Goal: Task Accomplishment & Management: Use online tool/utility

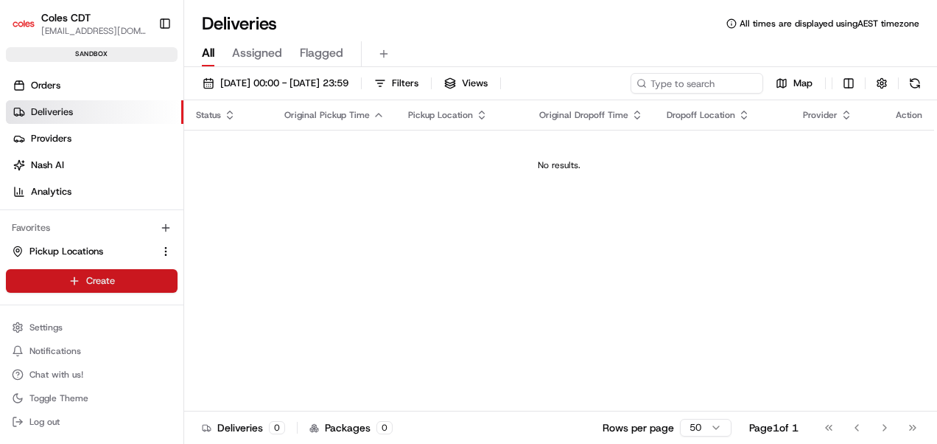
click at [122, 275] on html "Coles CDT [EMAIL_ADDRESS][DOMAIN_NAME] Toggle Sidebar sandbox Orders Deliveries…" at bounding box center [468, 222] width 937 height 444
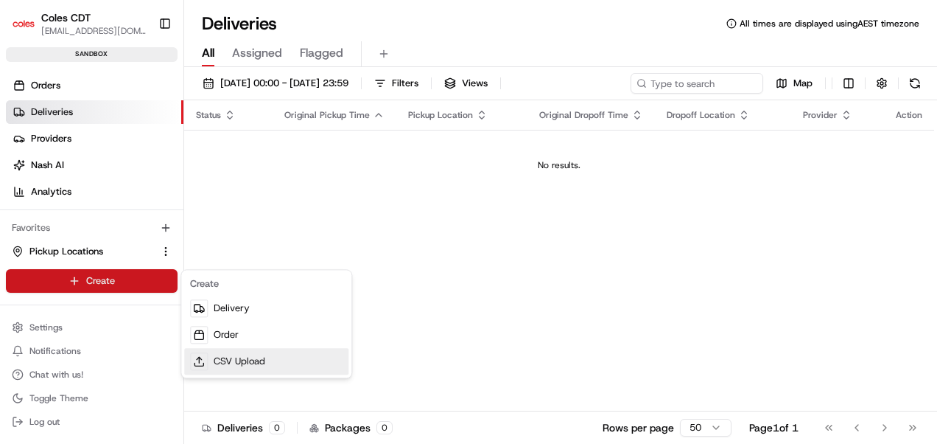
click at [242, 354] on link "CSV Upload" at bounding box center [266, 361] width 164 height 27
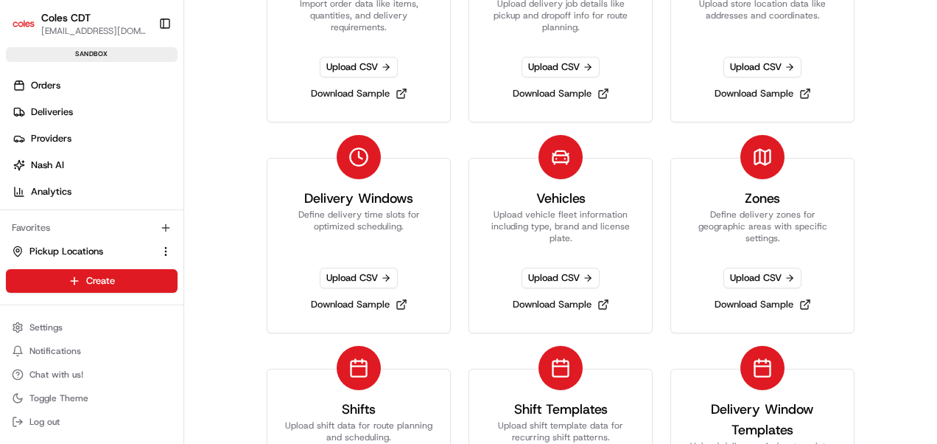
scroll to position [221, 0]
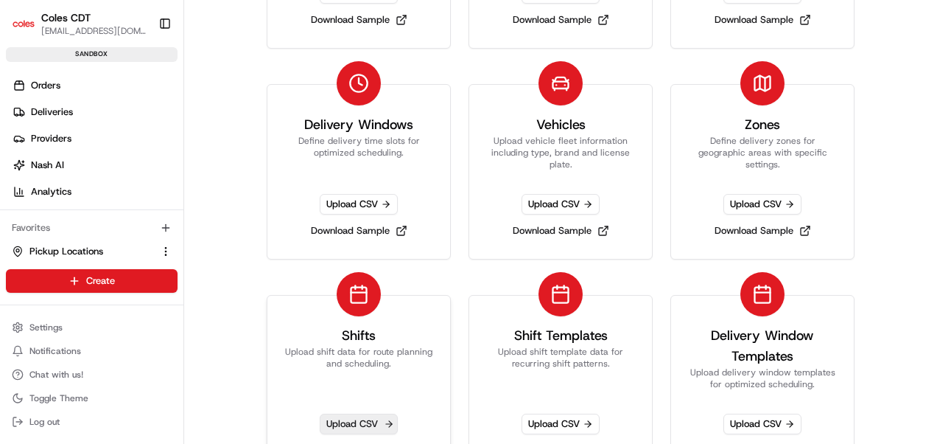
click at [329, 424] on span "Upload CSV" at bounding box center [359, 423] width 78 height 21
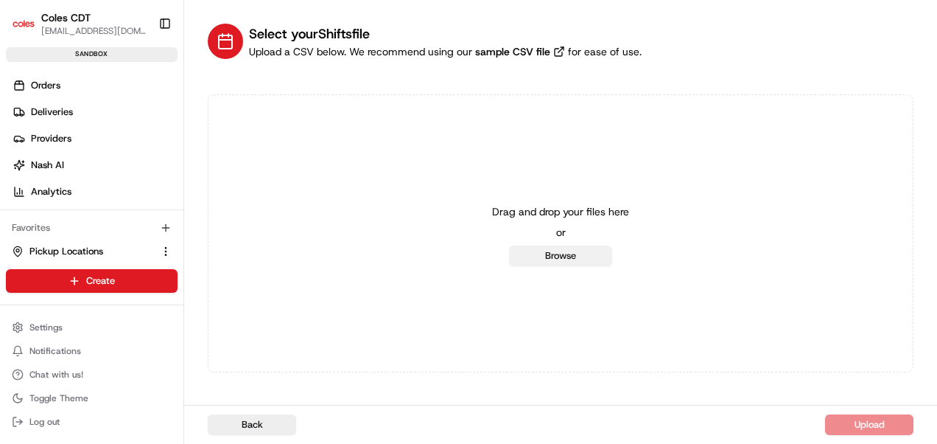
click at [526, 262] on button "Browse" at bounding box center [560, 255] width 103 height 21
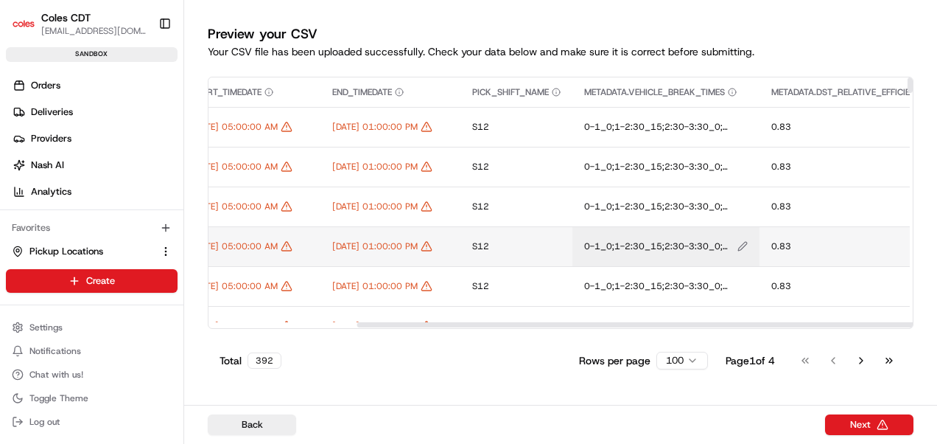
drag, startPoint x: 444, startPoint y: 326, endPoint x: 782, endPoint y: 250, distance: 347.3
click at [653, 322] on div at bounding box center [705, 324] width 697 height 5
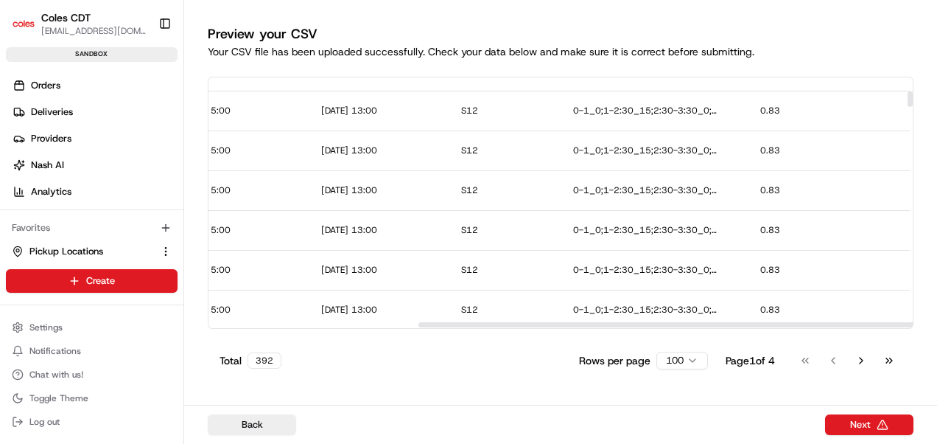
scroll to position [147, 676]
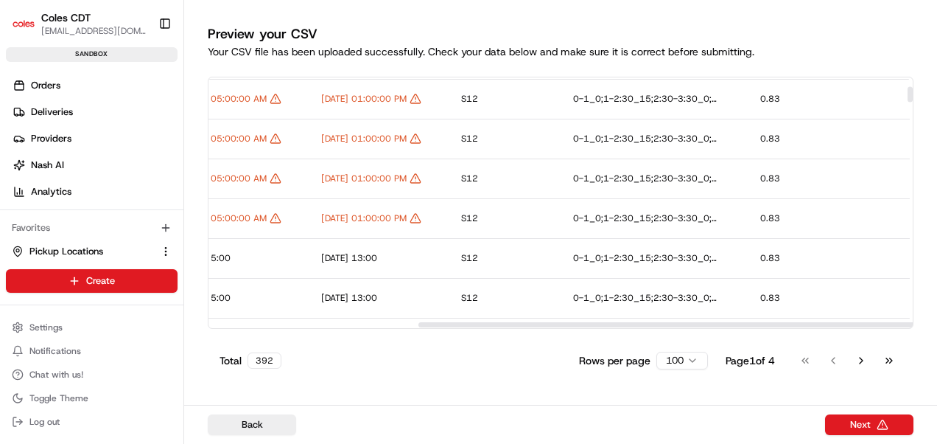
click at [411, 326] on div at bounding box center [558, 324] width 698 height 7
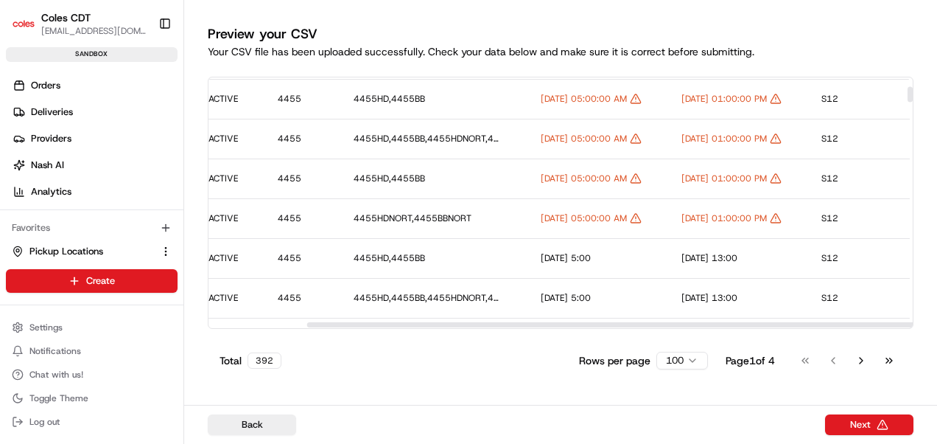
scroll to position [147, 319]
click at [416, 323] on div at bounding box center [655, 324] width 697 height 5
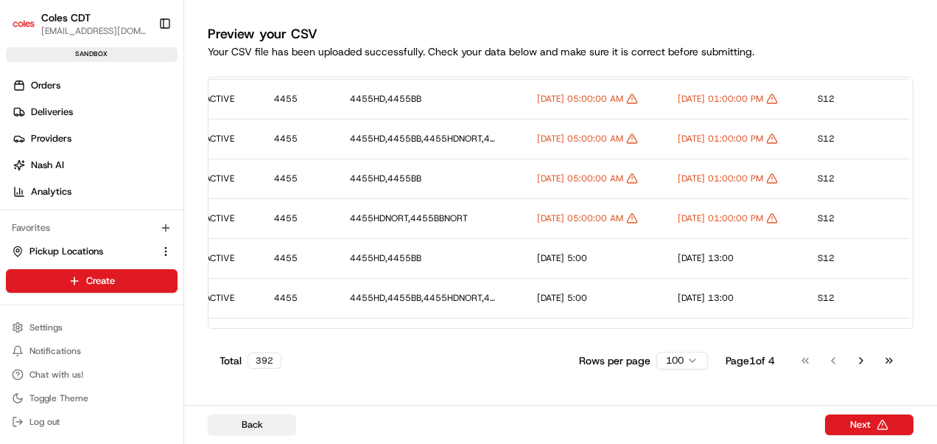
click at [228, 430] on button "Back" at bounding box center [252, 424] width 88 height 21
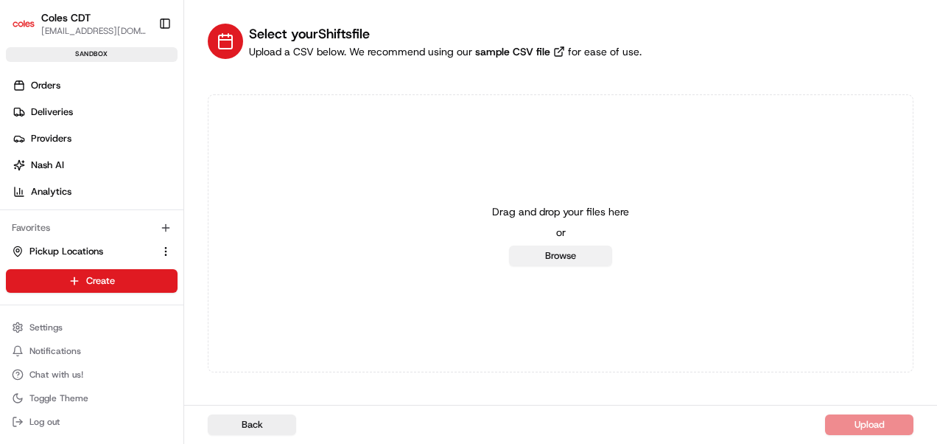
click at [581, 249] on button "Browse" at bounding box center [560, 255] width 103 height 21
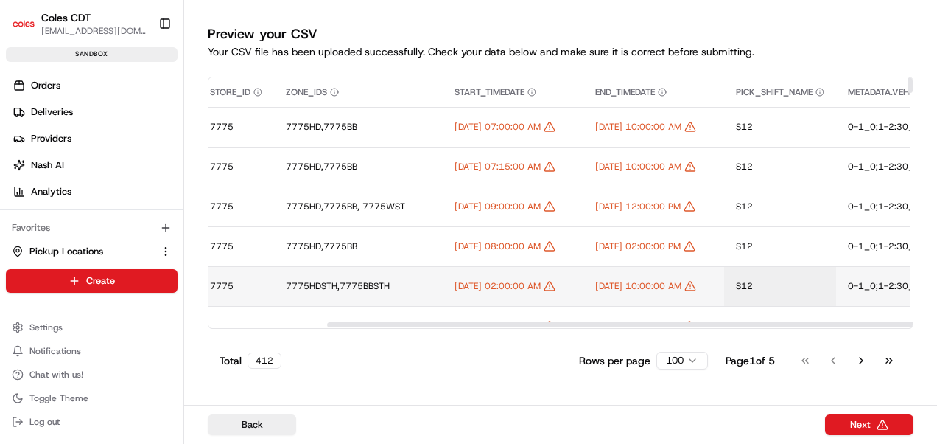
drag, startPoint x: 752, startPoint y: 325, endPoint x: 791, endPoint y: 295, distance: 49.5
click at [872, 327] on div at bounding box center [675, 324] width 697 height 5
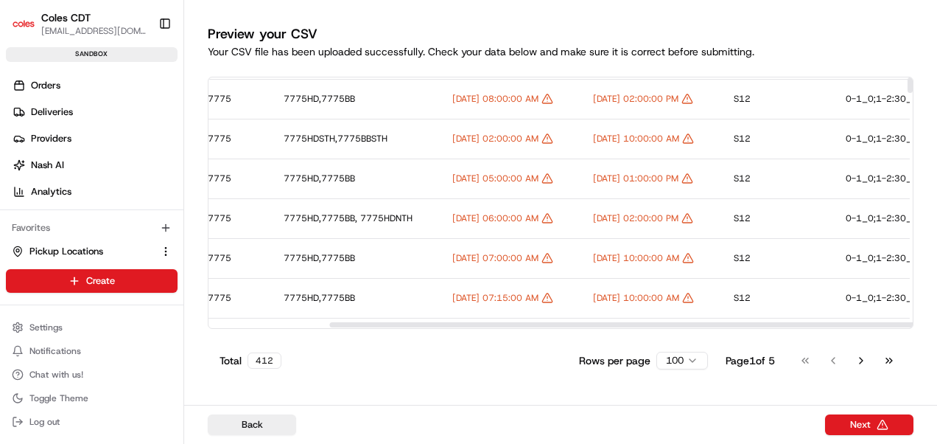
scroll to position [0, 385]
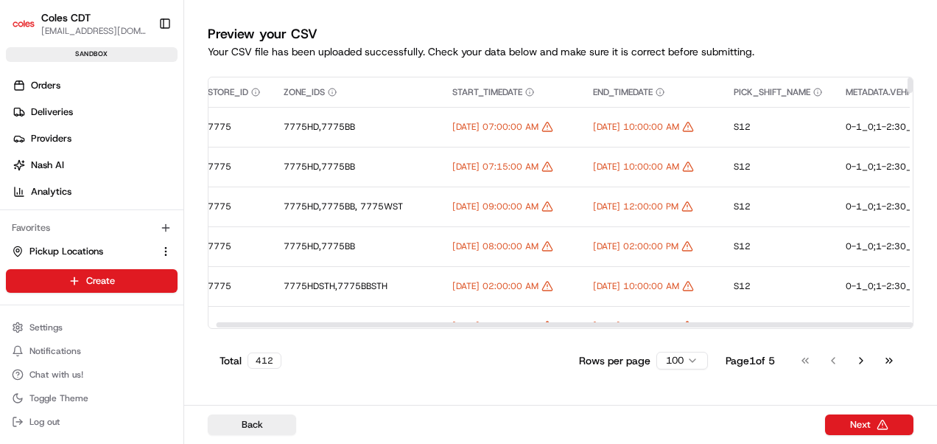
click at [326, 324] on div at bounding box center [558, 324] width 698 height 7
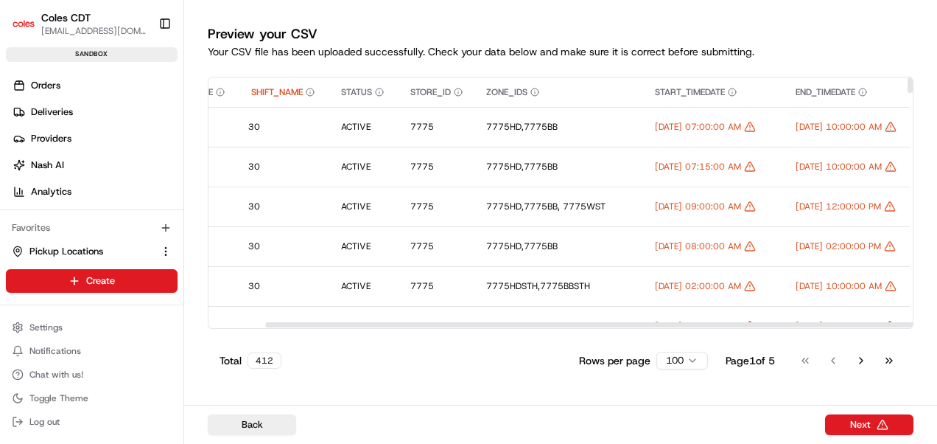
scroll to position [0, 186]
click at [886, 322] on div at bounding box center [615, 324] width 697 height 5
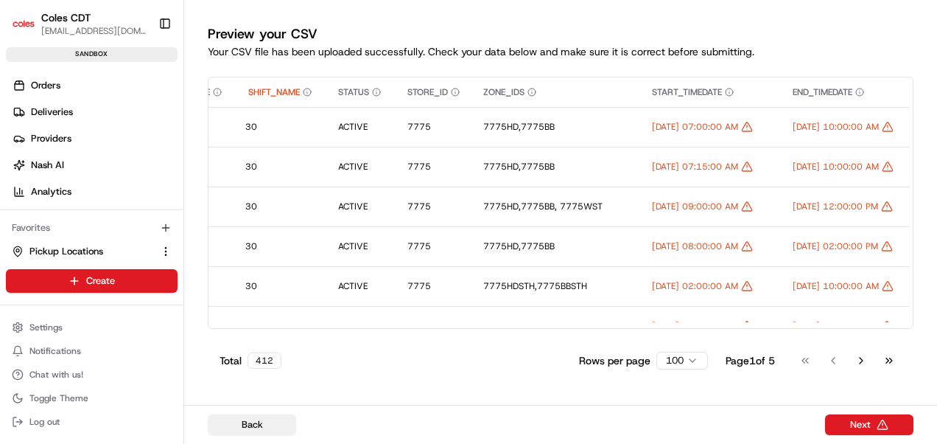
click at [282, 423] on button "Back" at bounding box center [252, 424] width 88 height 21
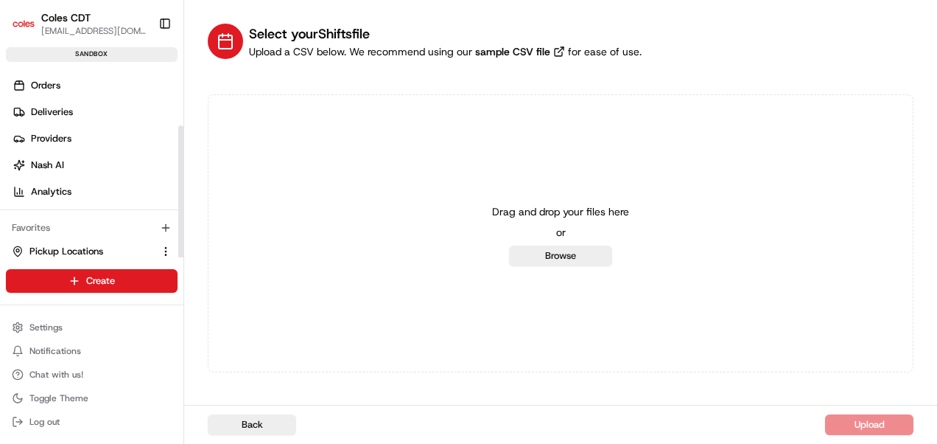
scroll to position [77, 0]
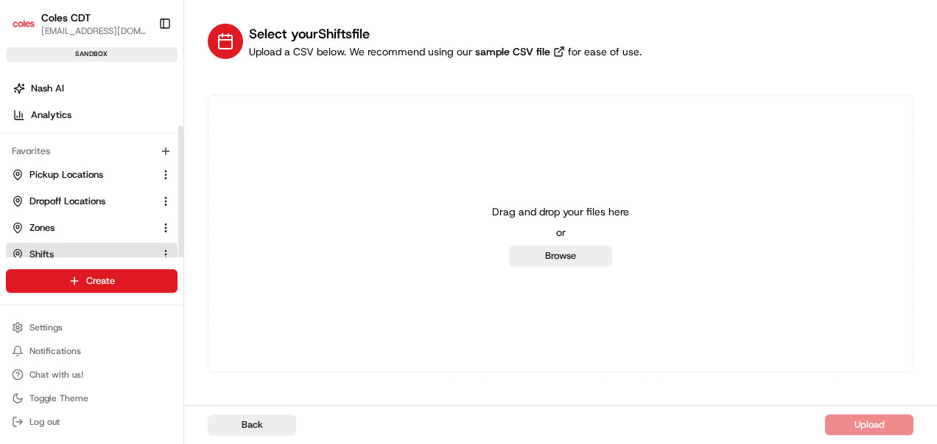
click at [69, 249] on link "Shifts" at bounding box center [83, 254] width 142 height 13
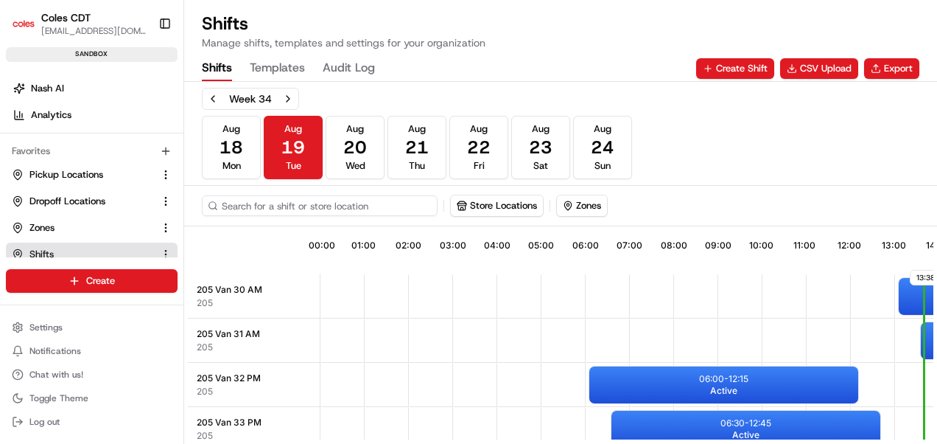
click at [274, 207] on input at bounding box center [320, 205] width 236 height 21
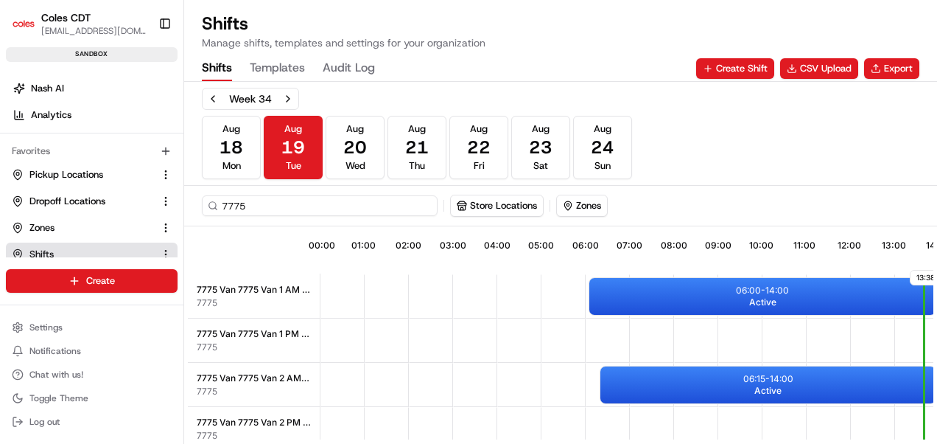
type input "7775"
click at [682, 134] on div "Week 34 [DATE] [DATE] [DATE] [DATE] [DATE] [DATE] [DATE] Sun" at bounding box center [561, 133] width 718 height 91
click at [492, 220] on div "7775 Store Locations Zones" at bounding box center [560, 206] width 753 height 41
click at [716, 295] on div "06:00 - 14:00 Active" at bounding box center [762, 296] width 346 height 37
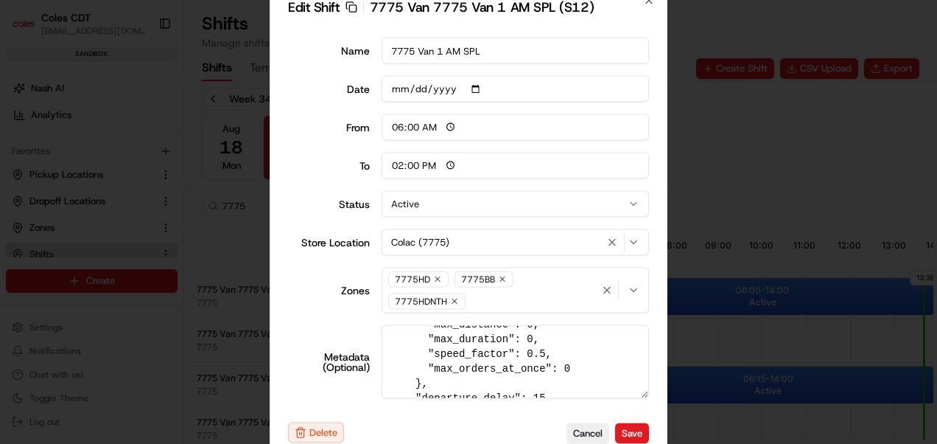
scroll to position [663, 0]
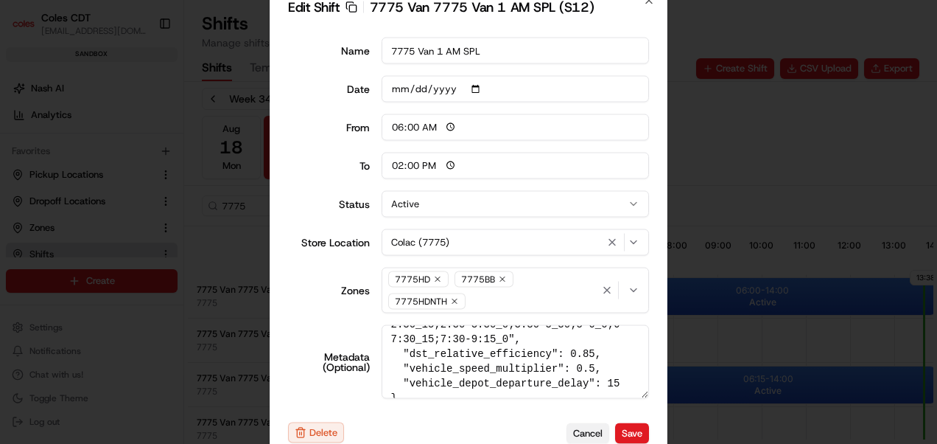
click at [596, 427] on button "Cancel" at bounding box center [588, 432] width 43 height 21
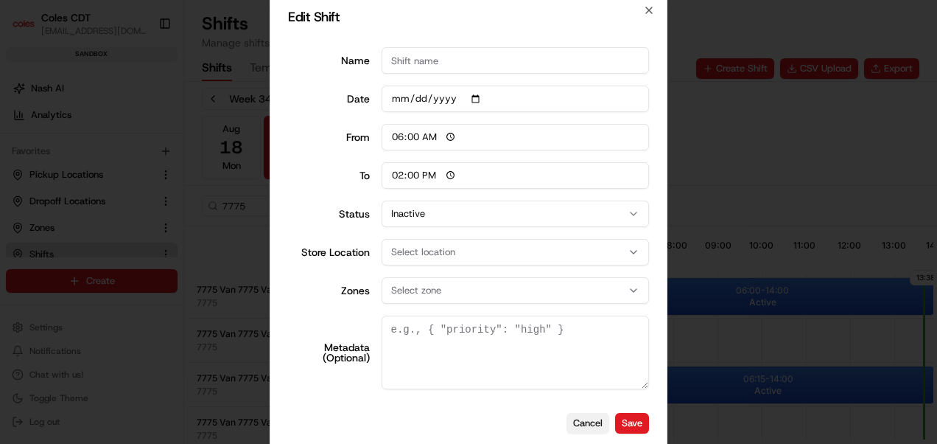
scroll to position [0, 0]
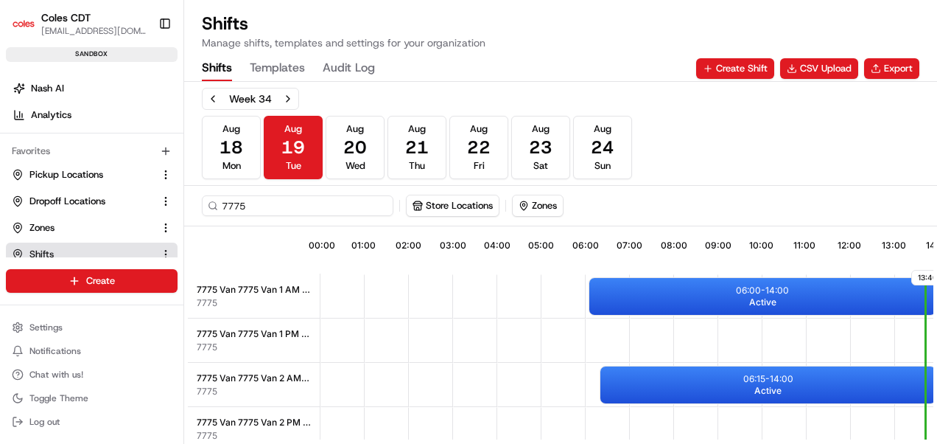
click at [631, 192] on div "7775 Store Locations Zones" at bounding box center [560, 206] width 753 height 41
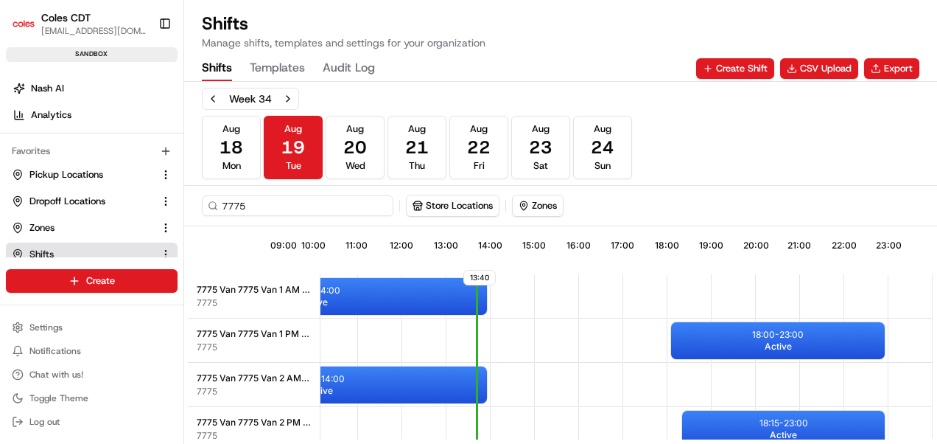
click at [314, 439] on div "13:40 09:00 10:00 11:00 12:00 13:00 14:00 15:00 16:00 17:00 18:00 19:00 20:00 2…" at bounding box center [560, 334] width 753 height 217
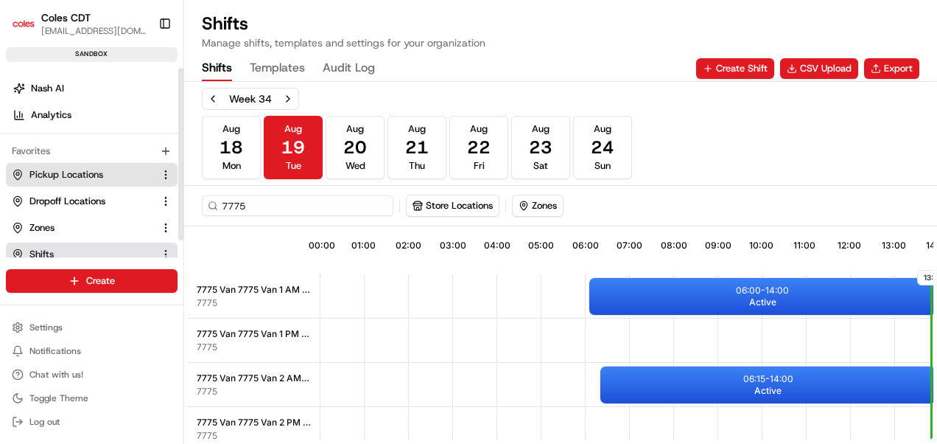
scroll to position [0, 0]
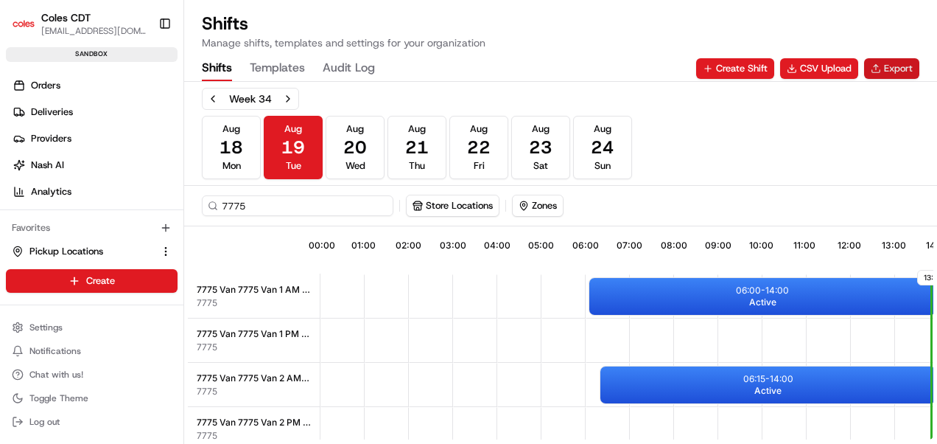
click at [889, 63] on button "Export" at bounding box center [891, 68] width 55 height 21
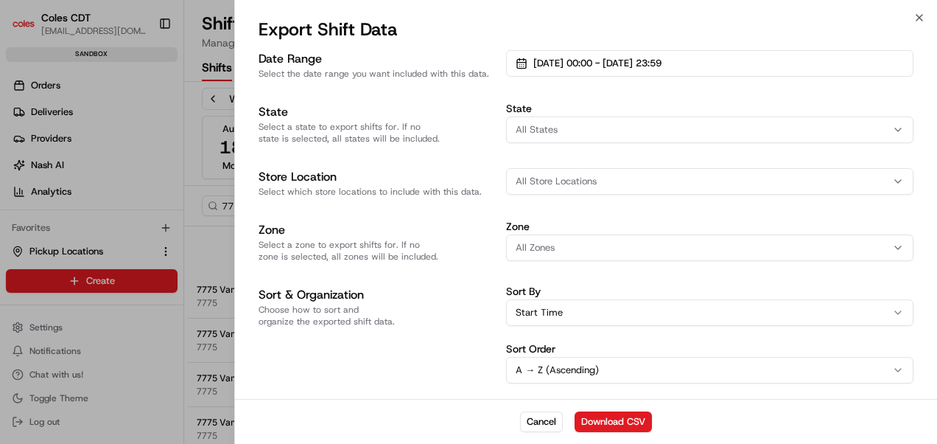
click at [532, 182] on span "All Store Locations" at bounding box center [556, 181] width 81 height 13
type input "7775"
click at [581, 248] on div "Colac (7775)" at bounding box center [612, 239] width 211 height 22
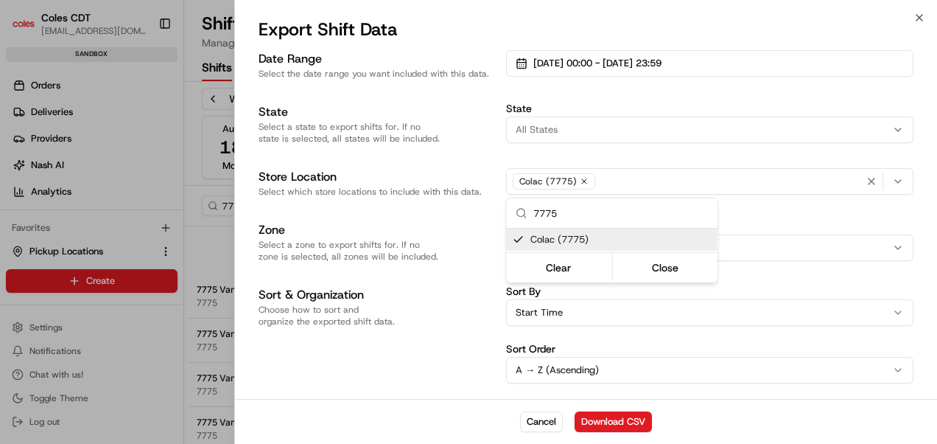
click at [682, 88] on div at bounding box center [468, 222] width 937 height 444
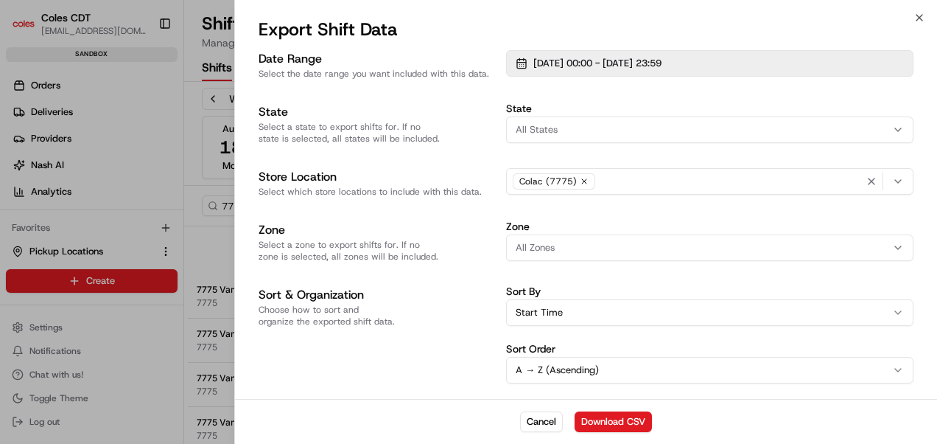
click at [588, 59] on span "[DATE] 00:00 - [DATE] 23:59" at bounding box center [597, 63] width 128 height 13
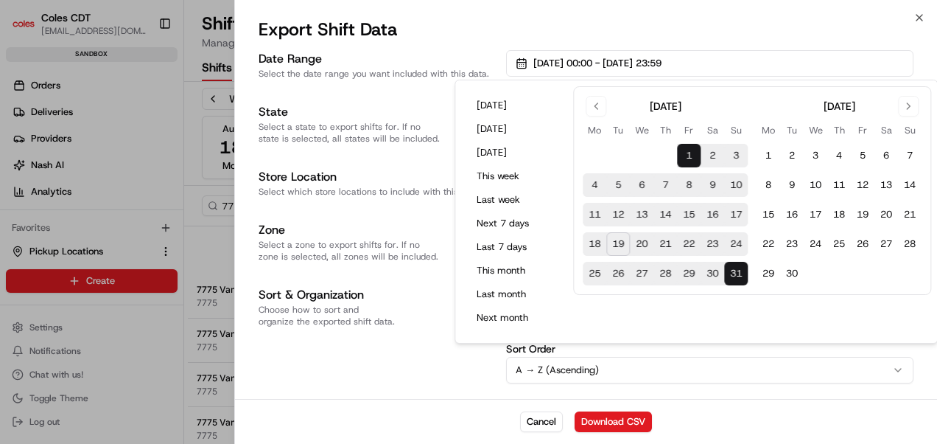
click at [737, 271] on button "31" at bounding box center [736, 274] width 24 height 24
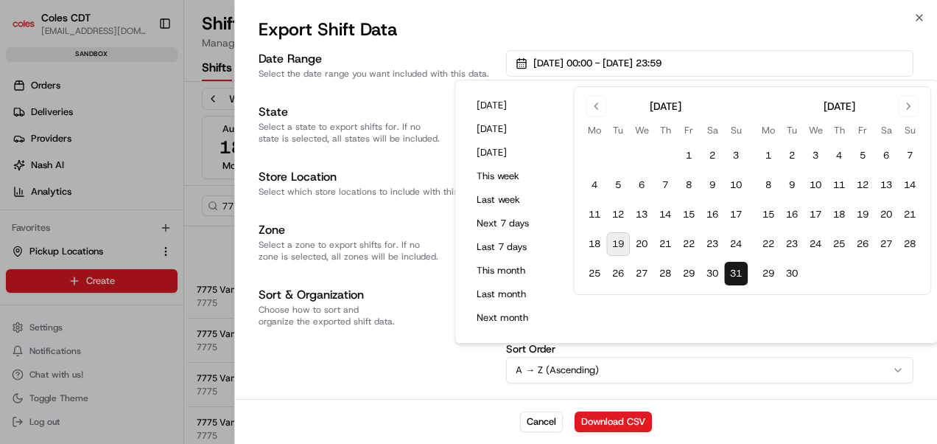
click at [768, 28] on h2 "Export Shift Data" at bounding box center [586, 30] width 655 height 24
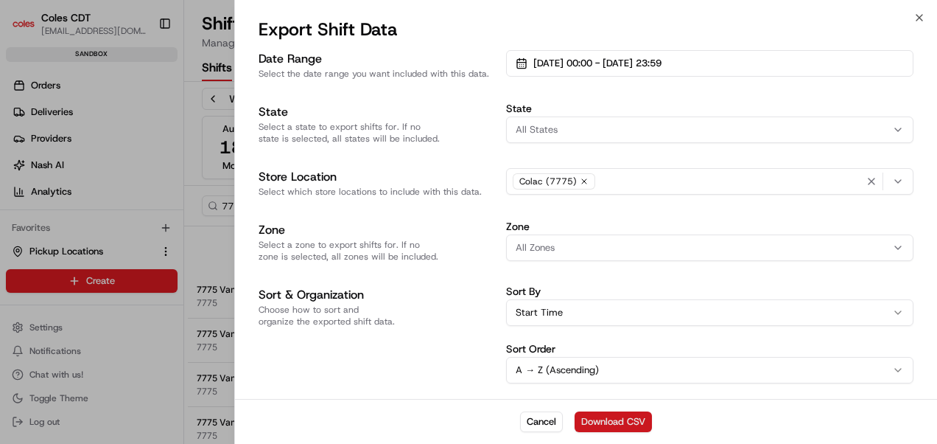
click at [617, 422] on button "Download CSV" at bounding box center [613, 421] width 77 height 21
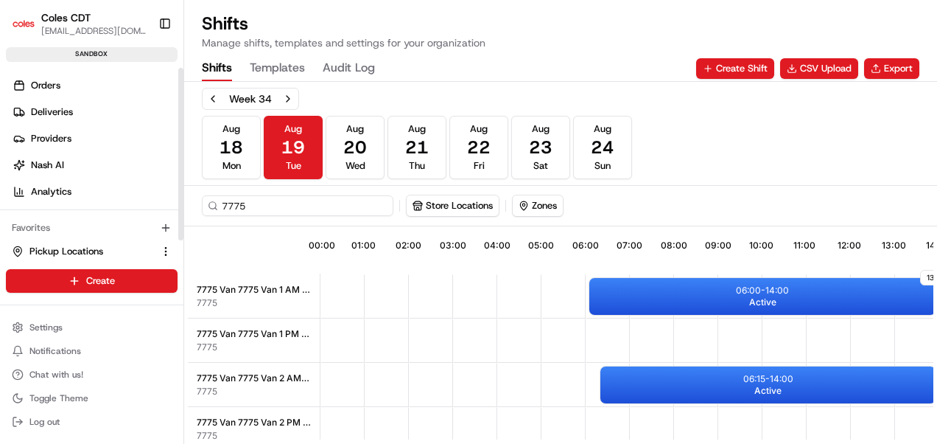
drag, startPoint x: 768, startPoint y: 175, endPoint x: 771, endPoint y: 165, distance: 10.7
click at [768, 175] on div "Week 34 [DATE] [DATE] [DATE] [DATE] [DATE] [DATE] [DATE] Sun" at bounding box center [561, 133] width 718 height 91
click at [819, 69] on button "CSV Upload" at bounding box center [819, 68] width 78 height 21
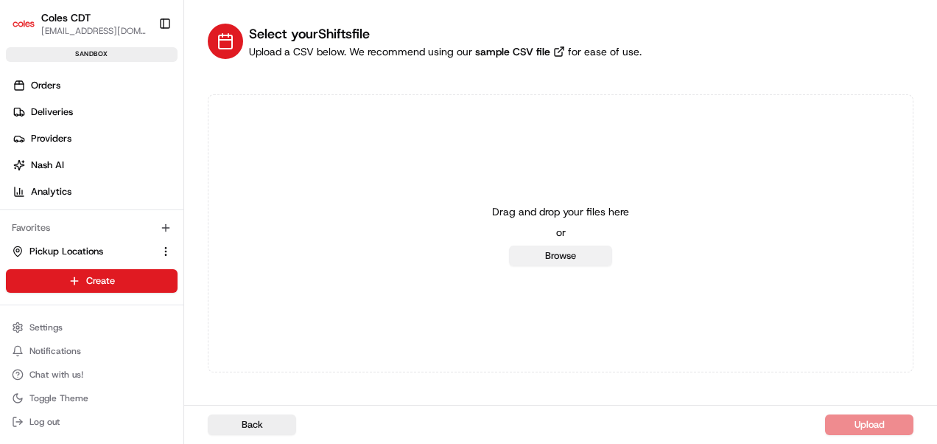
click at [593, 259] on button "Browse" at bounding box center [560, 255] width 103 height 21
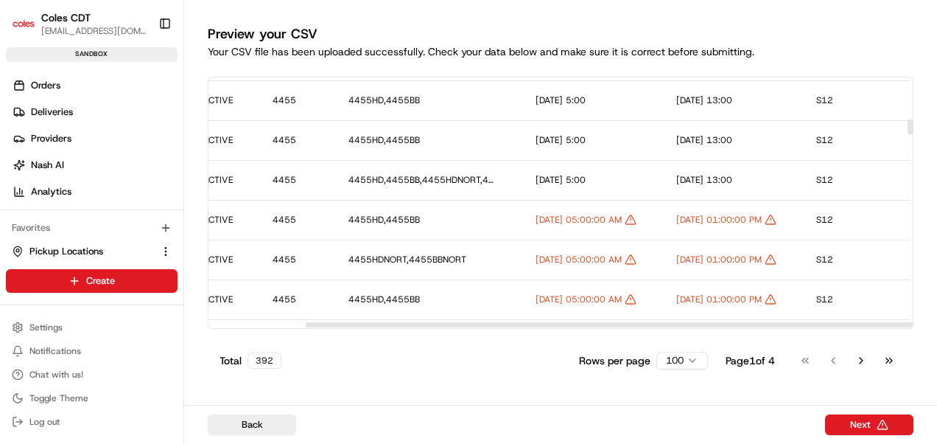
scroll to position [663, 329]
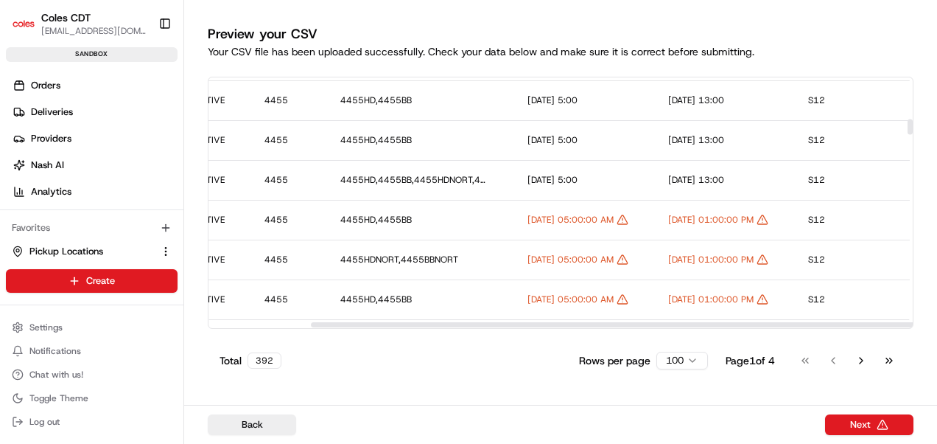
drag, startPoint x: 707, startPoint y: 326, endPoint x: 809, endPoint y: 326, distance: 101.7
click at [809, 326] on div at bounding box center [659, 324] width 697 height 5
click at [265, 426] on button "Back" at bounding box center [252, 424] width 88 height 21
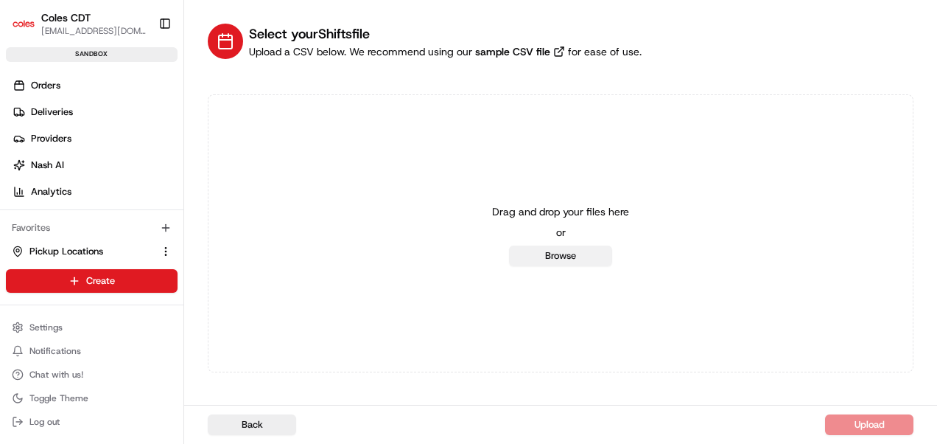
click at [549, 260] on button "Browse" at bounding box center [560, 255] width 103 height 21
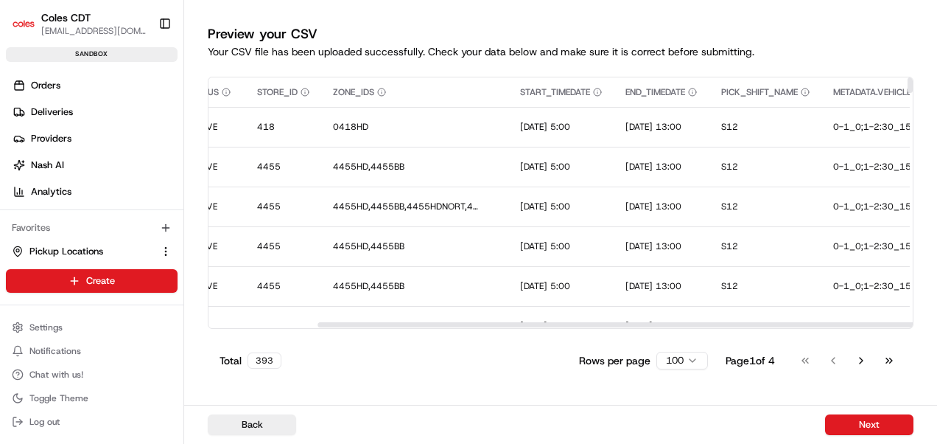
scroll to position [0, 337]
drag, startPoint x: 421, startPoint y: 326, endPoint x: 530, endPoint y: 326, distance: 109.0
click at [530, 326] on div at bounding box center [666, 324] width 697 height 5
click at [261, 423] on button "Back" at bounding box center [252, 424] width 88 height 21
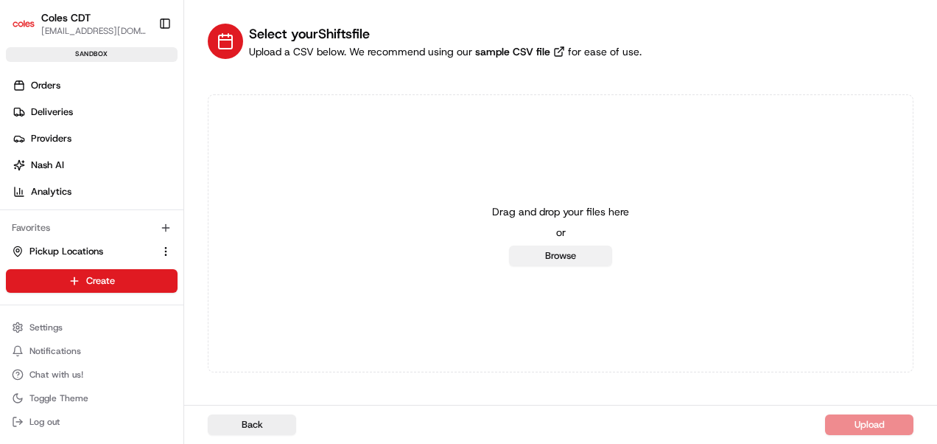
click at [525, 256] on button "Browse" at bounding box center [560, 255] width 103 height 21
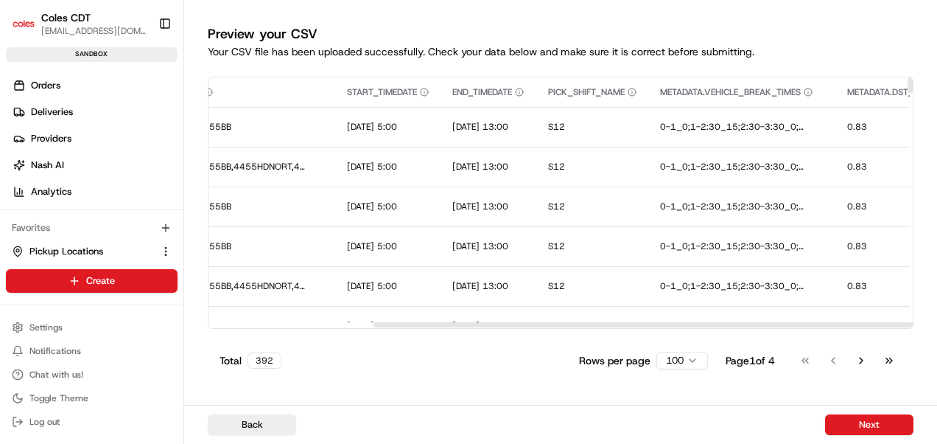
scroll to position [0, 495]
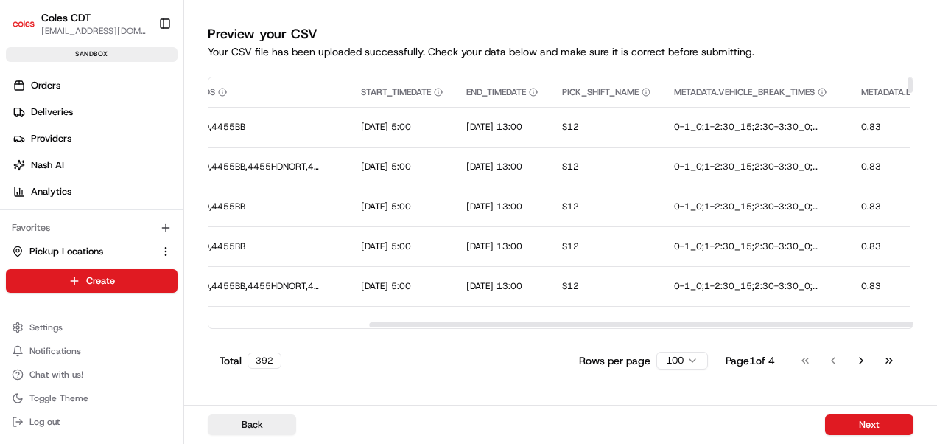
click at [703, 327] on div at bounding box center [717, 324] width 697 height 5
click at [257, 422] on button "Back" at bounding box center [252, 424] width 88 height 21
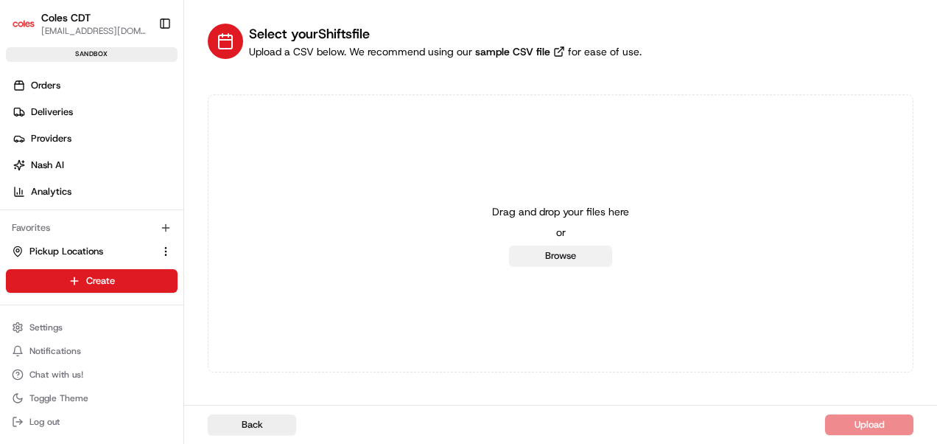
click at [552, 252] on button "Browse" at bounding box center [560, 255] width 103 height 21
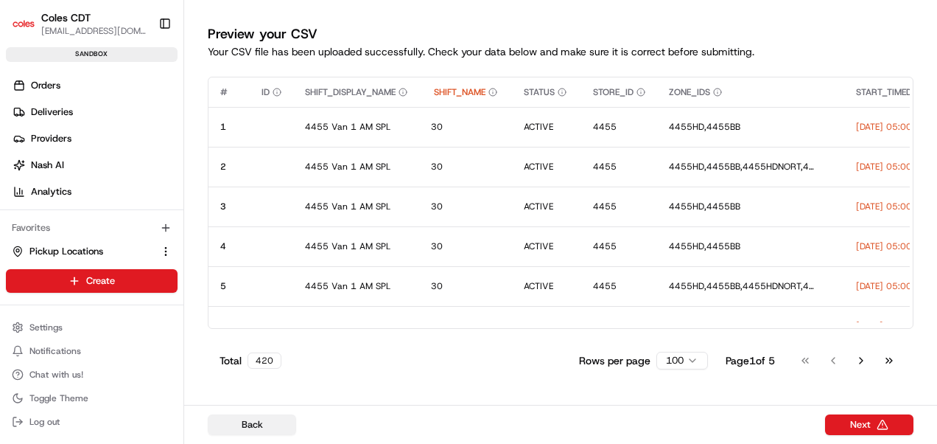
click at [248, 424] on button "Back" at bounding box center [252, 424] width 88 height 21
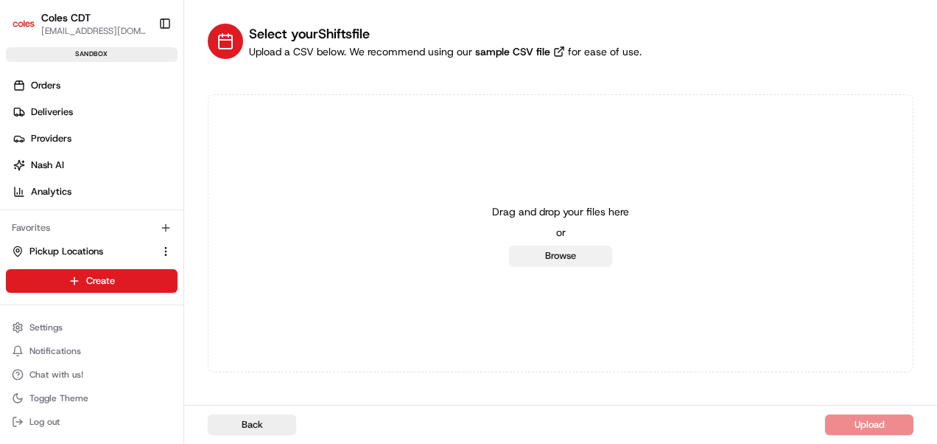
click at [535, 253] on button "Browse" at bounding box center [560, 255] width 103 height 21
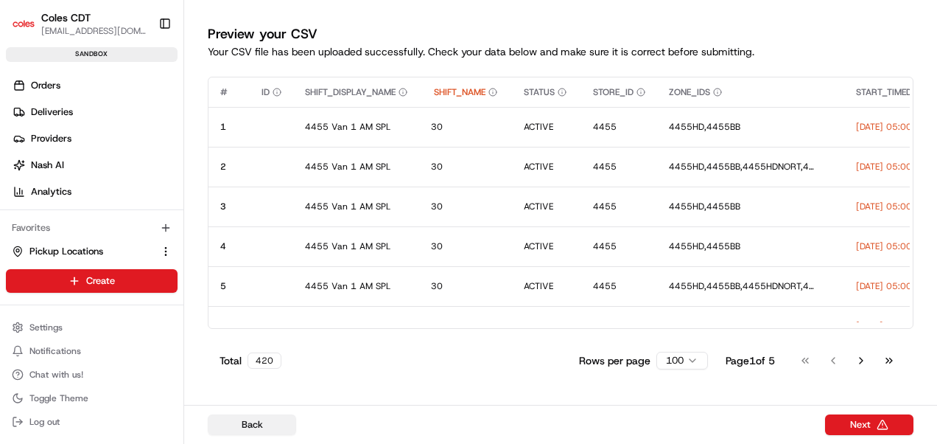
click at [255, 419] on button "Back" at bounding box center [252, 424] width 88 height 21
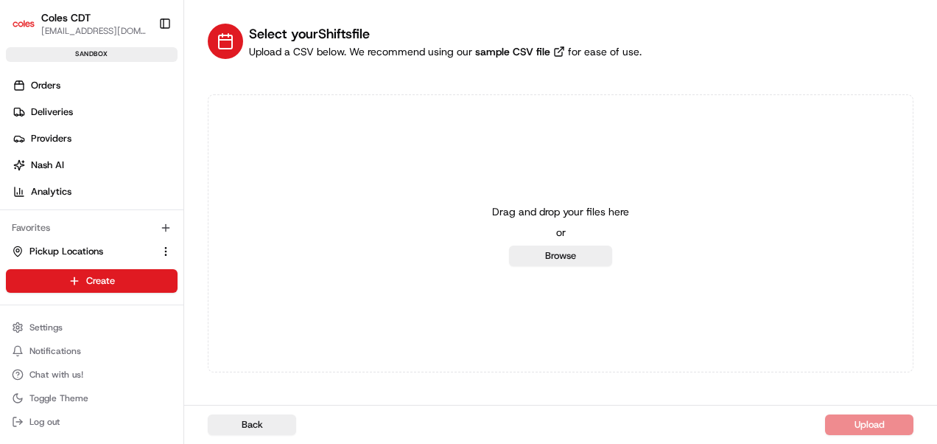
click at [363, 304] on div "Drag and drop your files here or Browse" at bounding box center [561, 233] width 706 height 278
click at [541, 249] on button "Browse" at bounding box center [560, 255] width 103 height 21
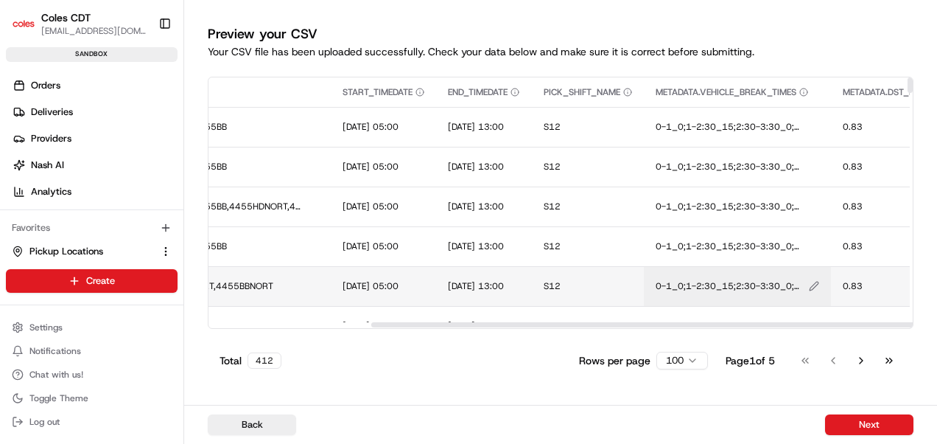
drag, startPoint x: 575, startPoint y: 325, endPoint x: 743, endPoint y: 282, distance: 173.3
click at [741, 324] on div at bounding box center [719, 324] width 697 height 5
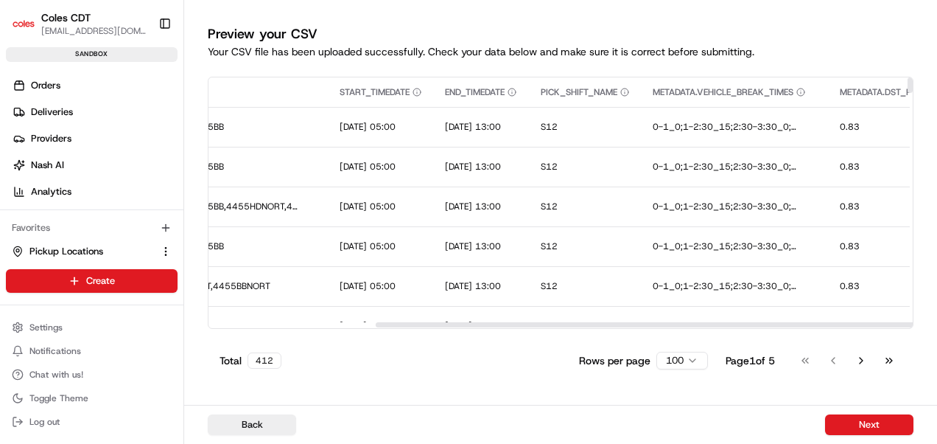
scroll to position [442, 516]
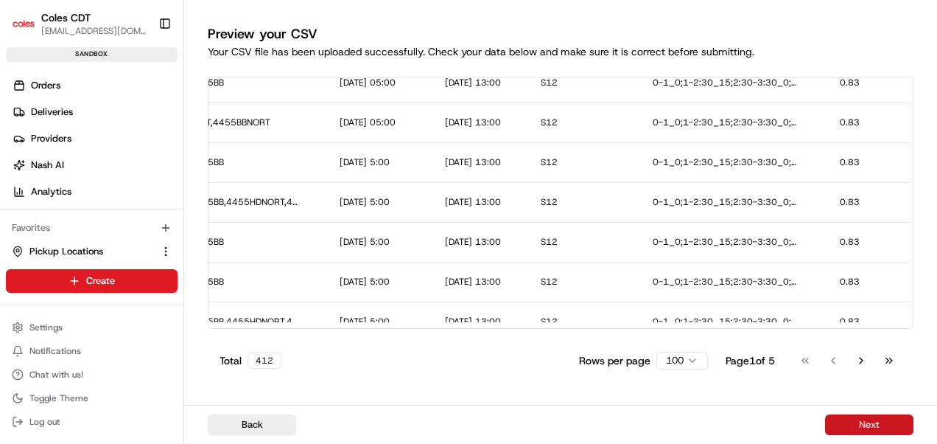
click at [836, 424] on button "Next" at bounding box center [869, 424] width 88 height 21
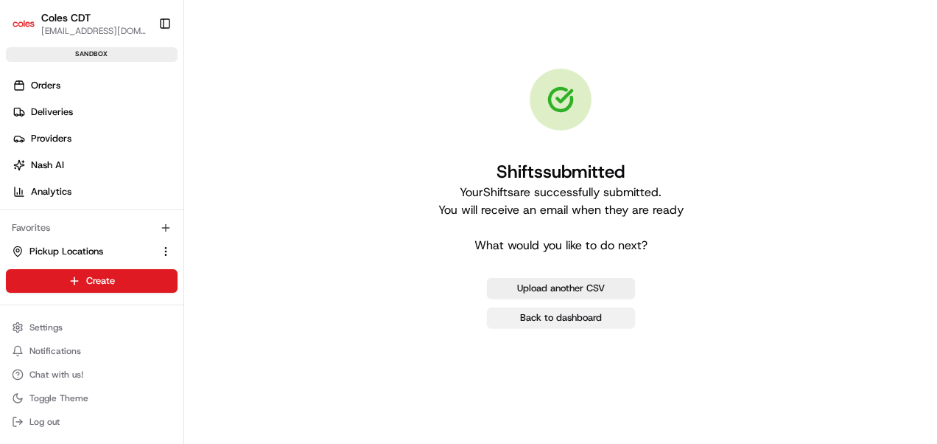
click at [576, 319] on link "Back to dashboard" at bounding box center [561, 317] width 148 height 21
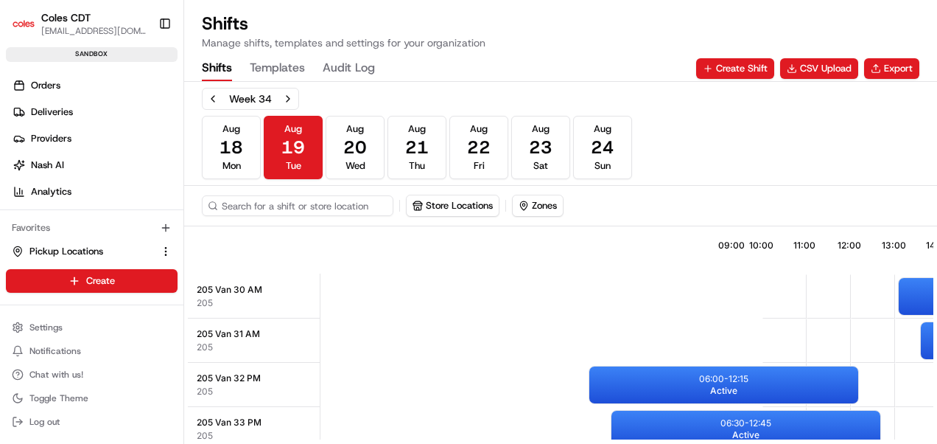
scroll to position [0, 455]
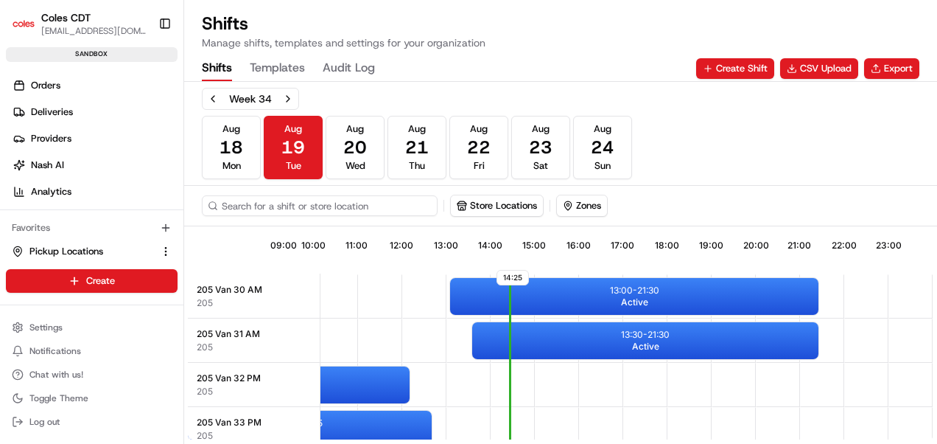
click at [255, 203] on input at bounding box center [320, 205] width 236 height 21
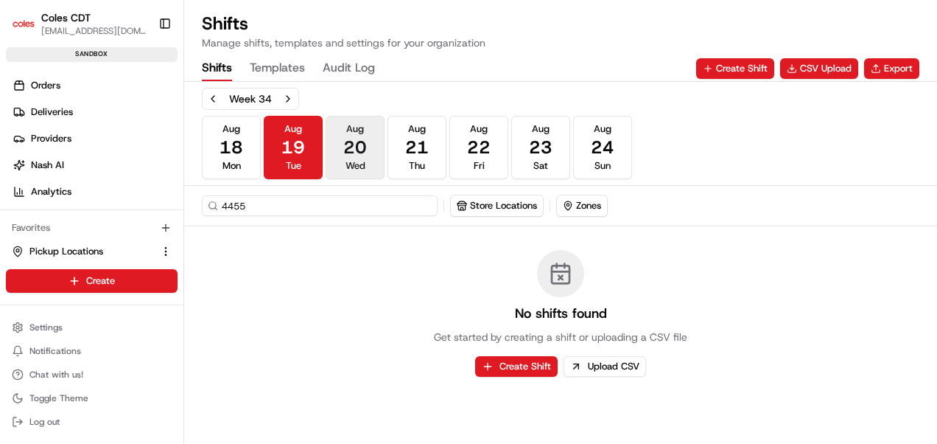
type input "4455"
click at [365, 161] on span "Wed" at bounding box center [356, 165] width 20 height 13
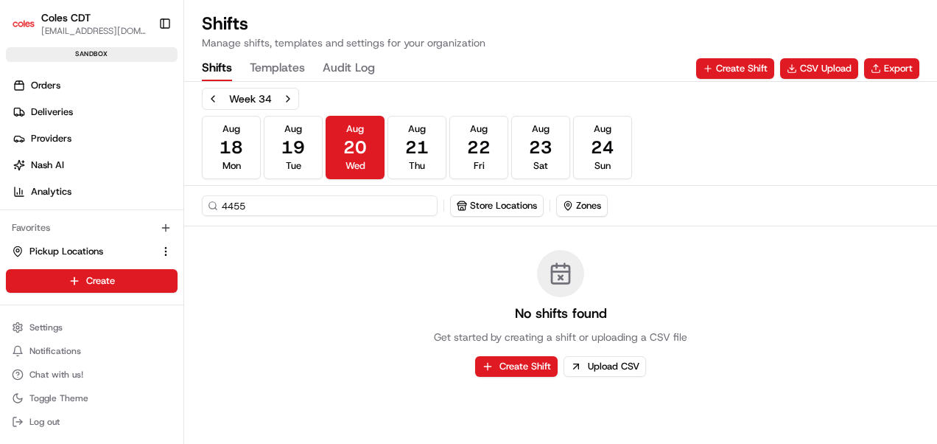
click at [358, 195] on input "4455" at bounding box center [320, 205] width 236 height 21
click at [663, 187] on div "4455 Store Locations Zones" at bounding box center [560, 206] width 753 height 41
click at [413, 155] on span "21" at bounding box center [417, 148] width 24 height 24
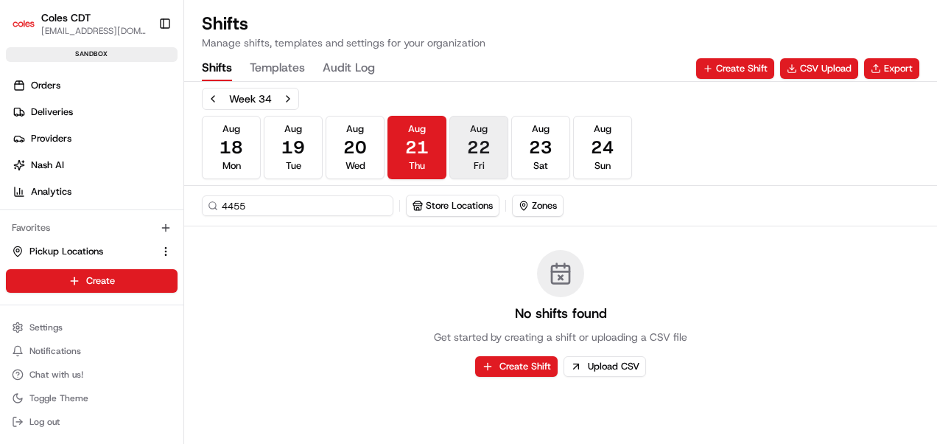
click at [482, 154] on span "22" at bounding box center [479, 148] width 24 height 24
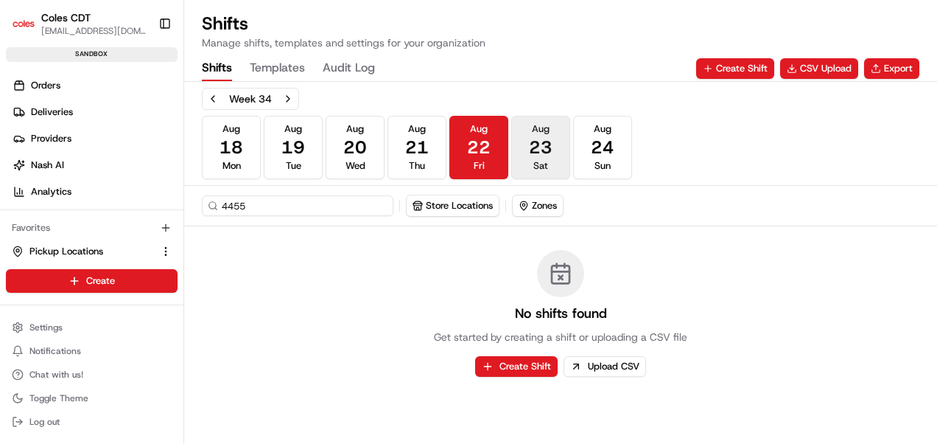
click at [538, 153] on span "23" at bounding box center [541, 148] width 24 height 24
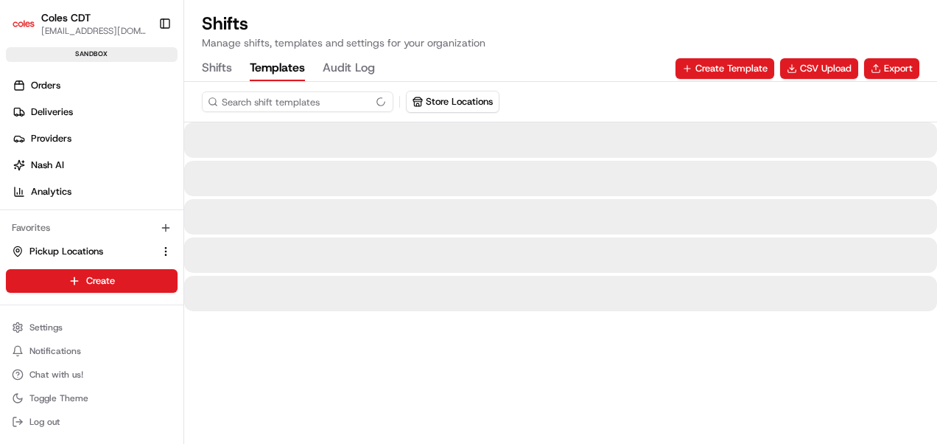
click at [301, 74] on button "Templates" at bounding box center [277, 68] width 55 height 25
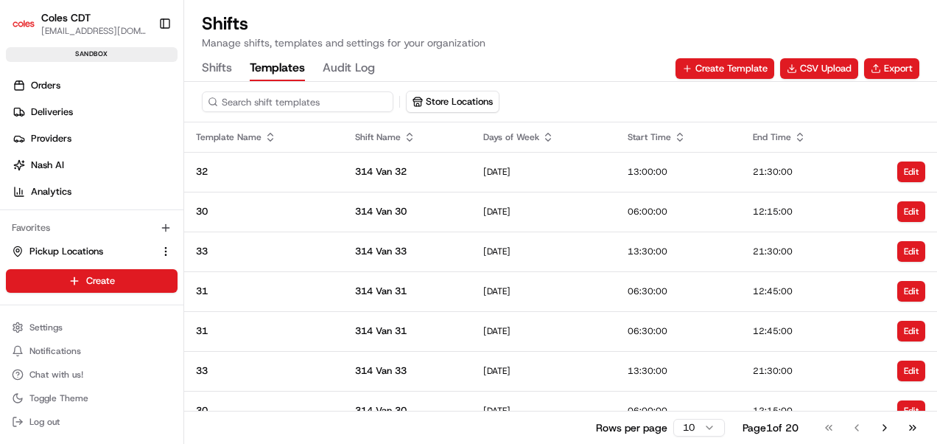
click at [220, 69] on button "Shifts" at bounding box center [217, 68] width 30 height 25
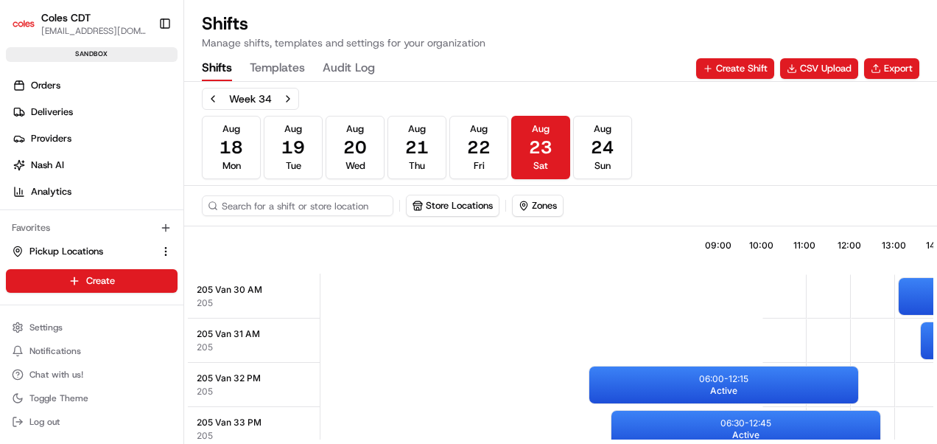
scroll to position [0, 455]
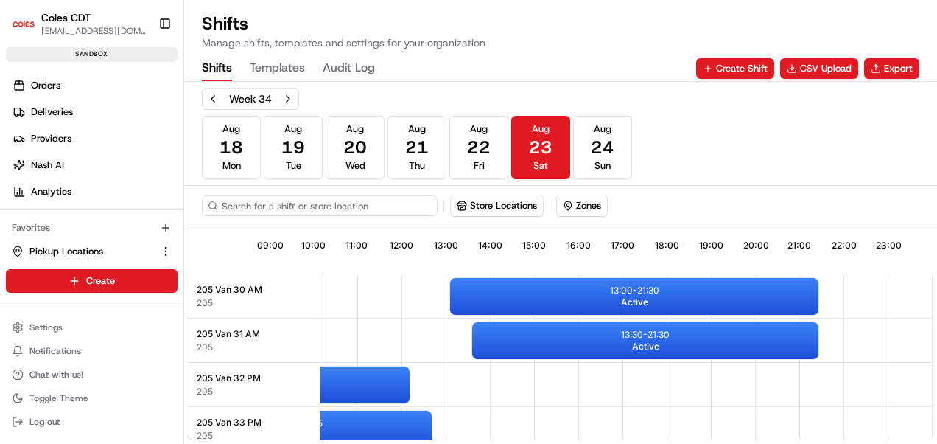
click at [290, 205] on input at bounding box center [320, 205] width 236 height 21
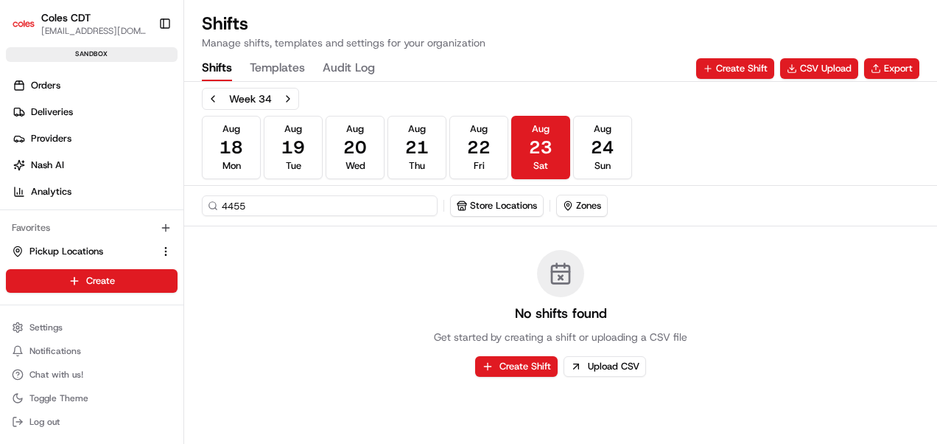
type input "4455"
click at [853, 116] on div "Week 34 [DATE] [DATE] [DATE] [DATE] [DATE] [DATE] [DATE] Sun" at bounding box center [561, 133] width 718 height 91
click at [880, 68] on button "Export" at bounding box center [891, 68] width 55 height 21
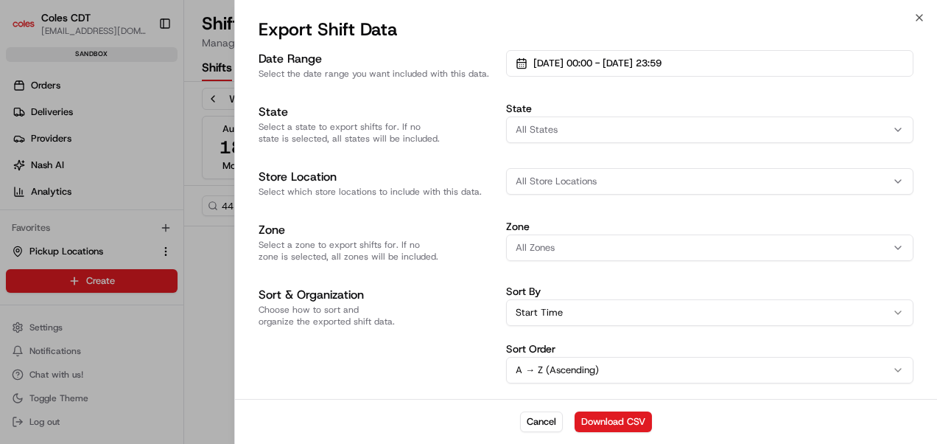
click at [544, 248] on span "All Zones" at bounding box center [535, 247] width 39 height 13
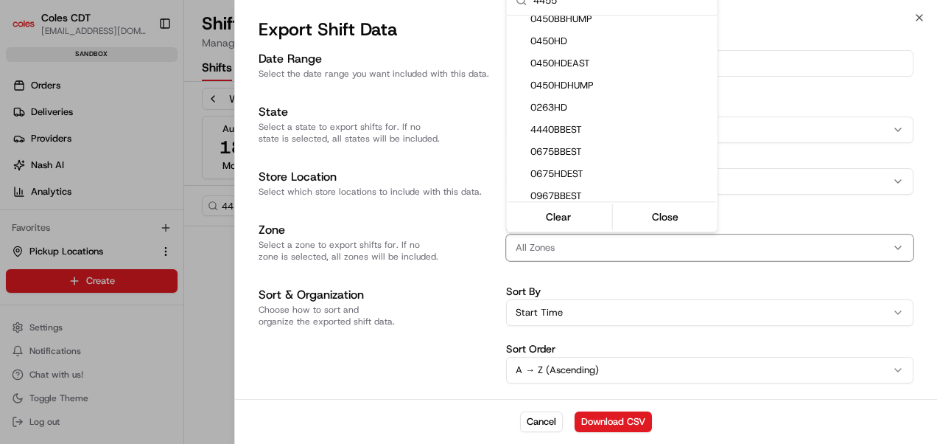
scroll to position [0, 0]
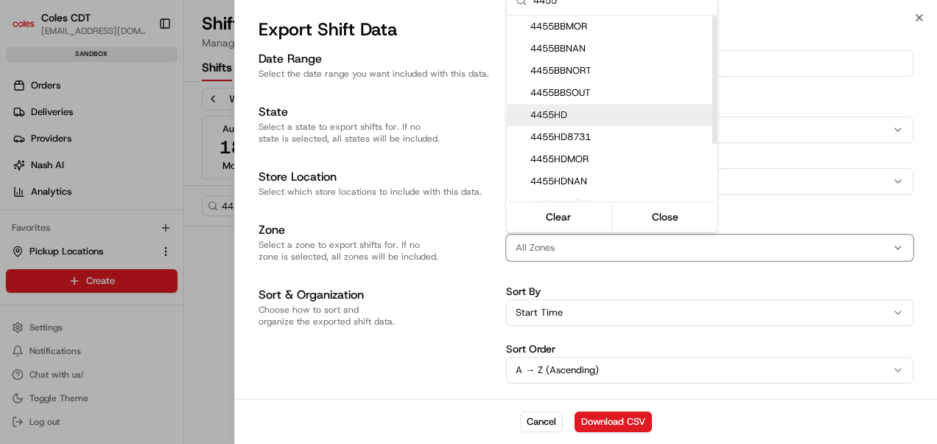
type input "4455"
click at [575, 113] on span "4455HD" at bounding box center [620, 114] width 181 height 13
click at [382, 368] on div at bounding box center [468, 222] width 937 height 444
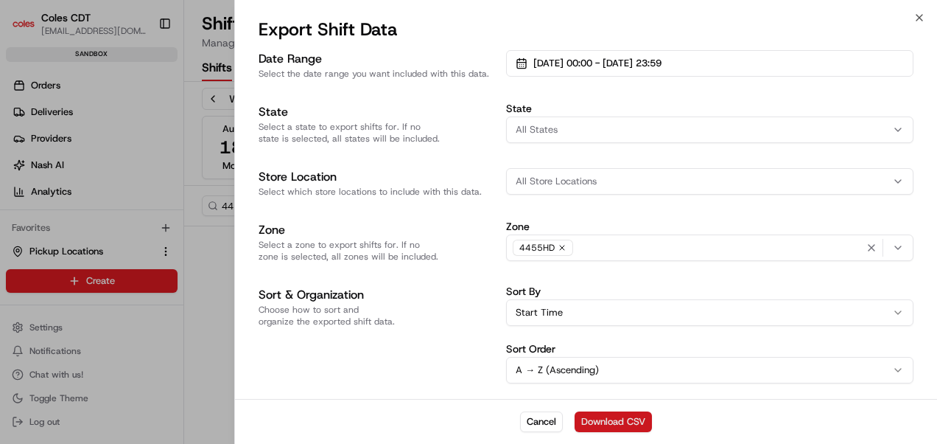
click at [581, 419] on button "Download CSV" at bounding box center [613, 421] width 77 height 21
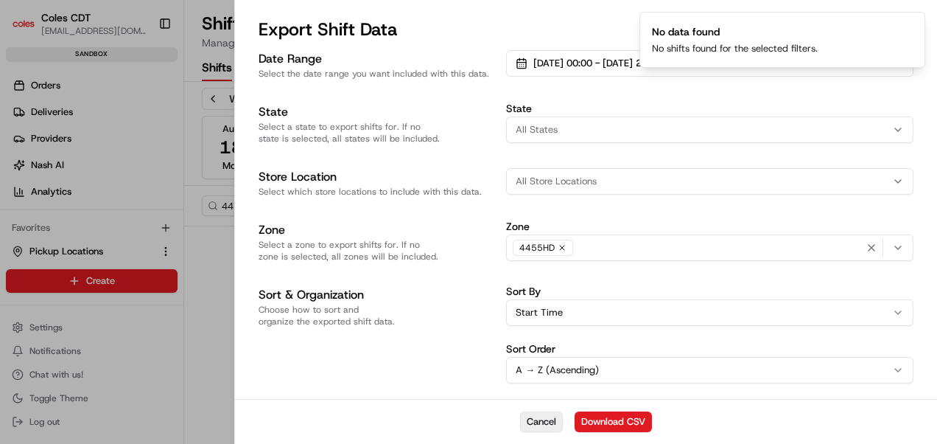
click at [547, 427] on button "Cancel" at bounding box center [541, 421] width 43 height 21
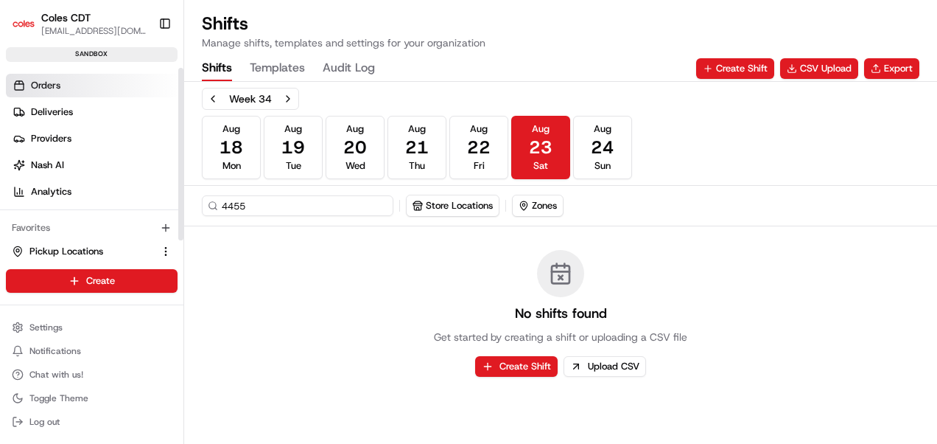
click at [74, 80] on link "Orders" at bounding box center [95, 86] width 178 height 24
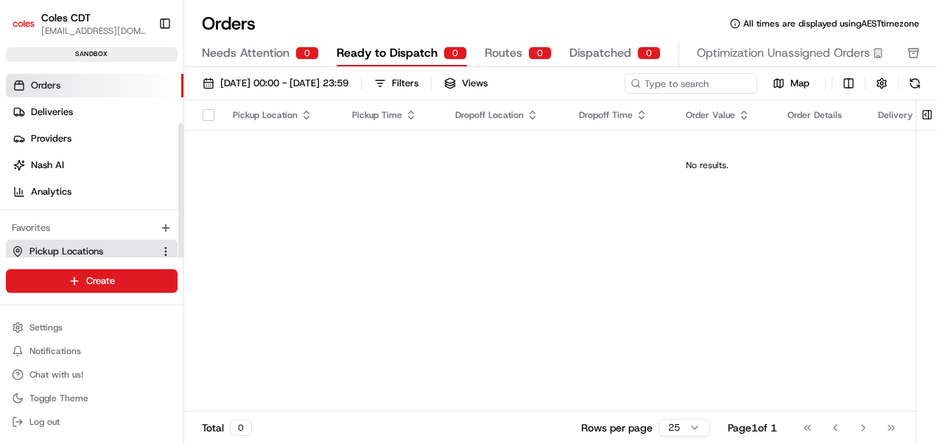
scroll to position [74, 0]
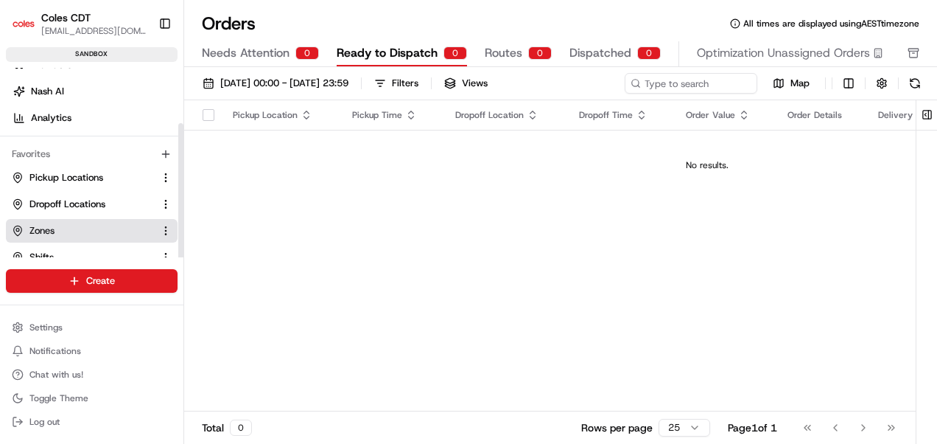
click at [87, 224] on link "Zones" at bounding box center [83, 230] width 142 height 13
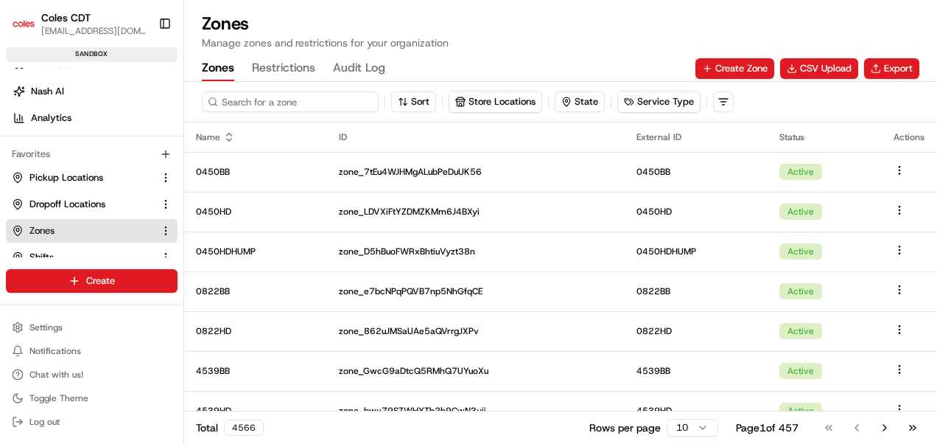
click at [271, 102] on input at bounding box center [290, 101] width 177 height 21
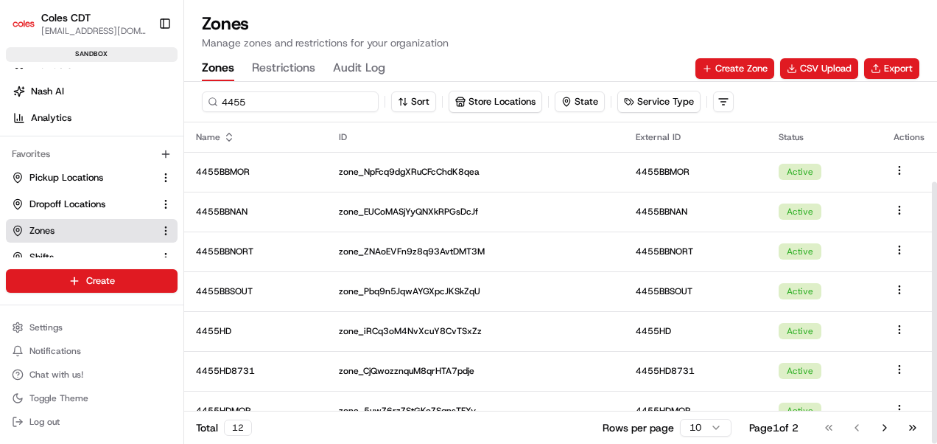
scroll to position [138, 0]
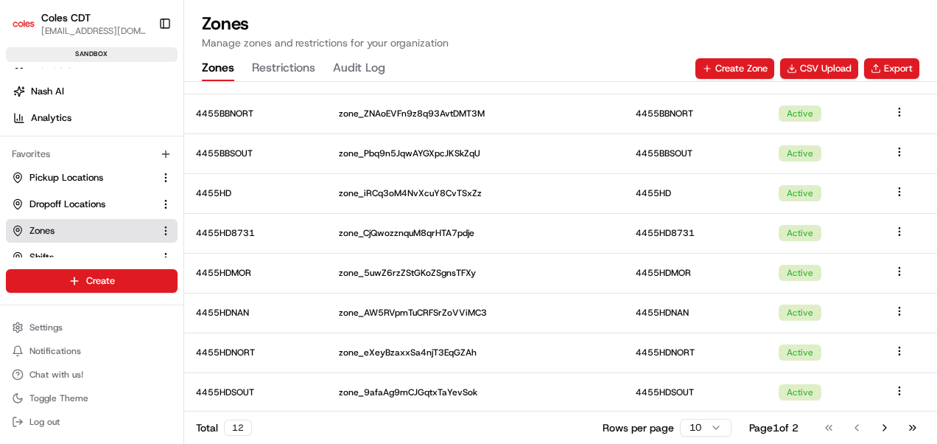
type input "4455"
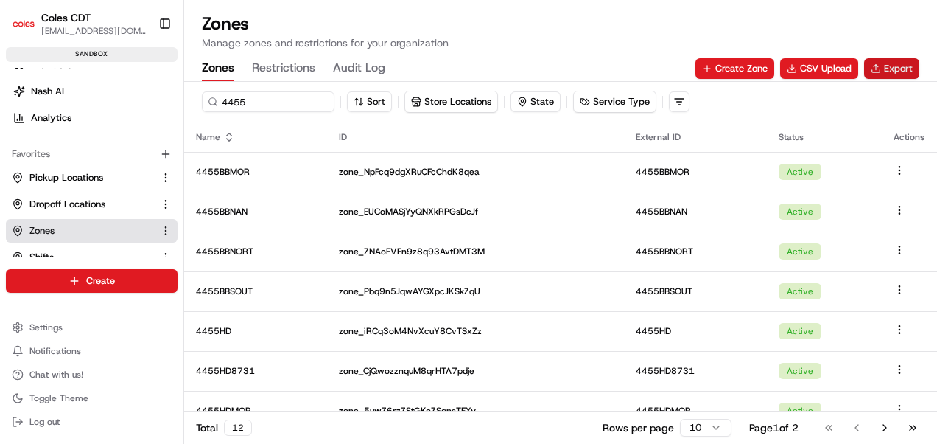
click at [900, 72] on button "Export" at bounding box center [891, 68] width 55 height 21
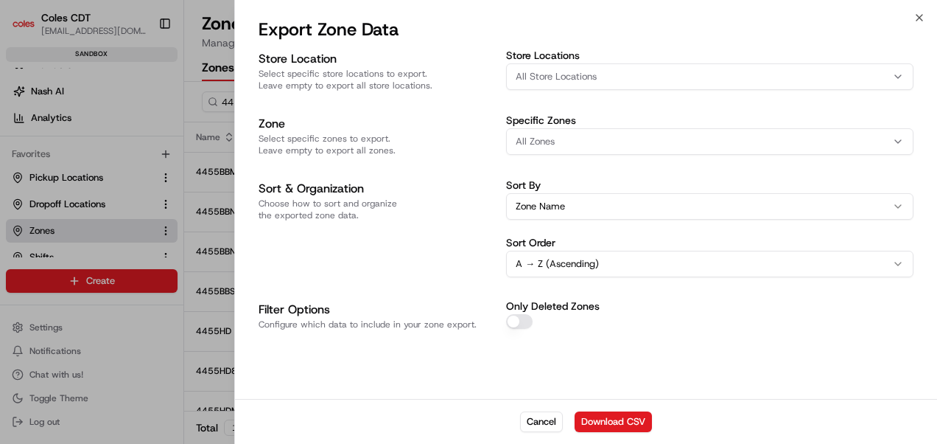
click at [557, 142] on div "All Zones" at bounding box center [710, 141] width 400 height 13
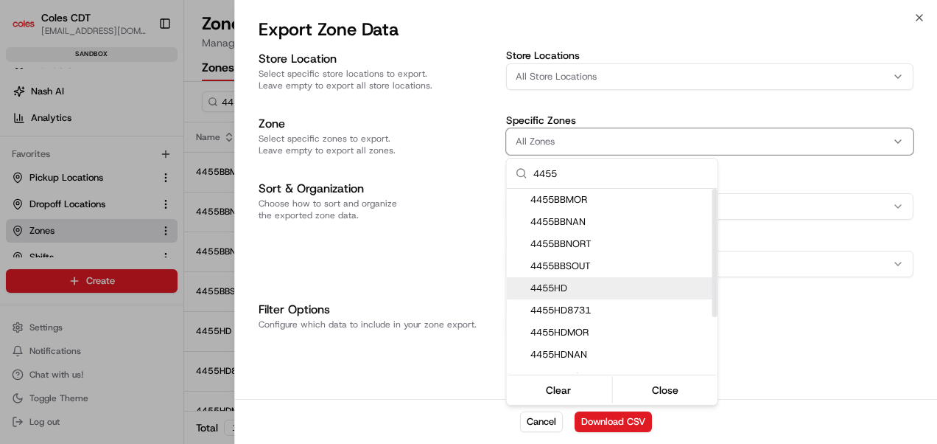
type input "4455"
click at [589, 290] on span "4455HD" at bounding box center [620, 287] width 181 height 13
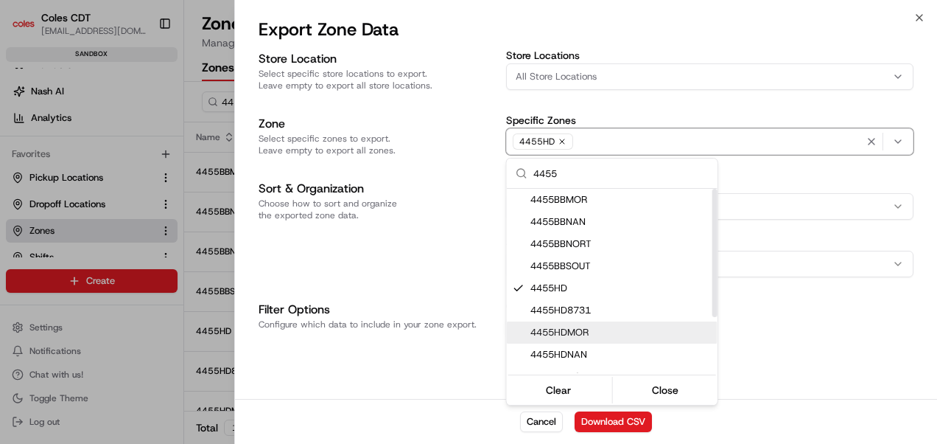
click at [468, 310] on div at bounding box center [468, 222] width 937 height 444
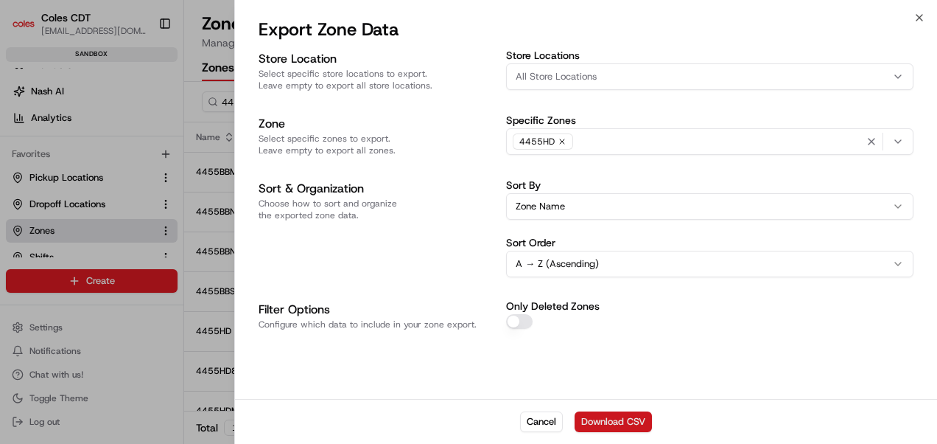
click at [609, 419] on button "Download CSV" at bounding box center [613, 421] width 77 height 21
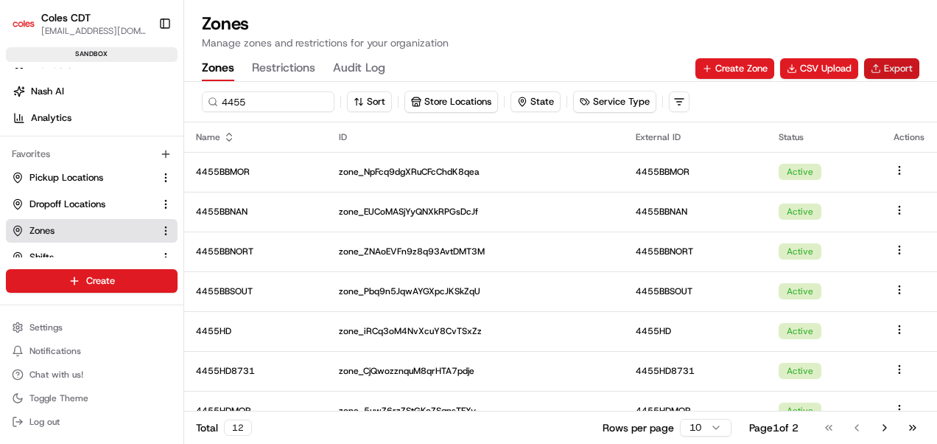
click at [880, 71] on button "Export" at bounding box center [891, 68] width 55 height 21
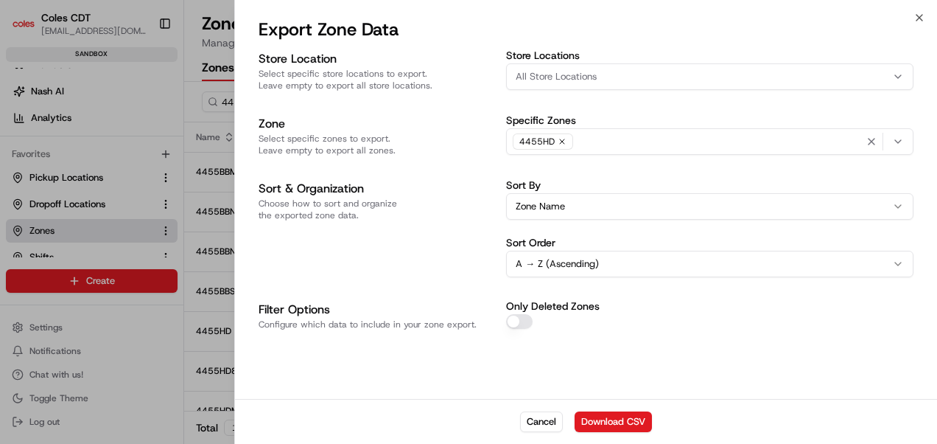
click at [564, 140] on icon "button" at bounding box center [562, 141] width 9 height 9
click at [564, 140] on div "All Zones" at bounding box center [710, 141] width 400 height 13
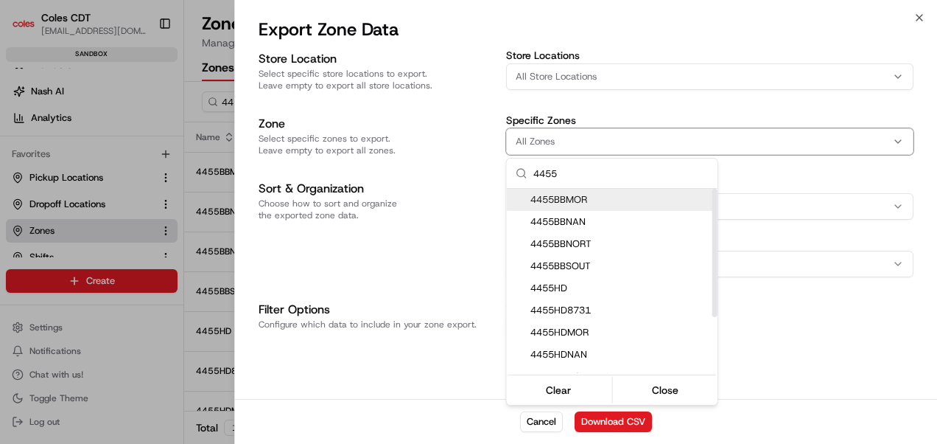
type input "4455"
click at [575, 198] on span "4455BBMOR" at bounding box center [620, 199] width 181 height 13
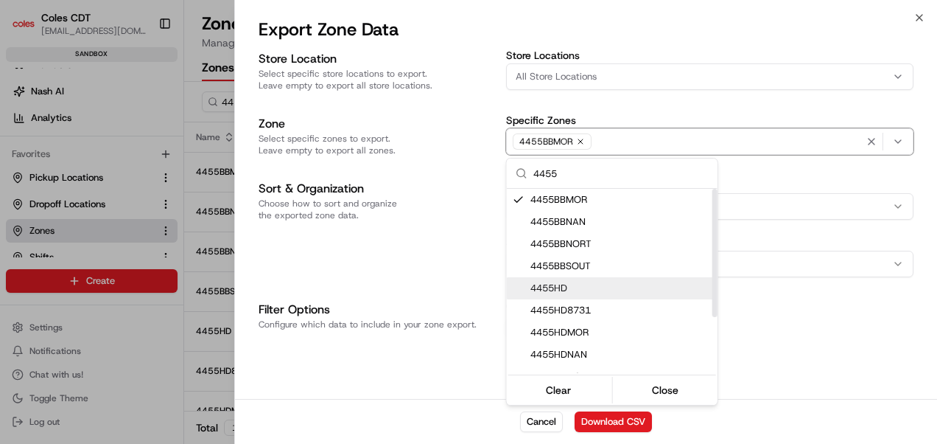
click at [570, 281] on span "4455HD" at bounding box center [620, 287] width 181 height 13
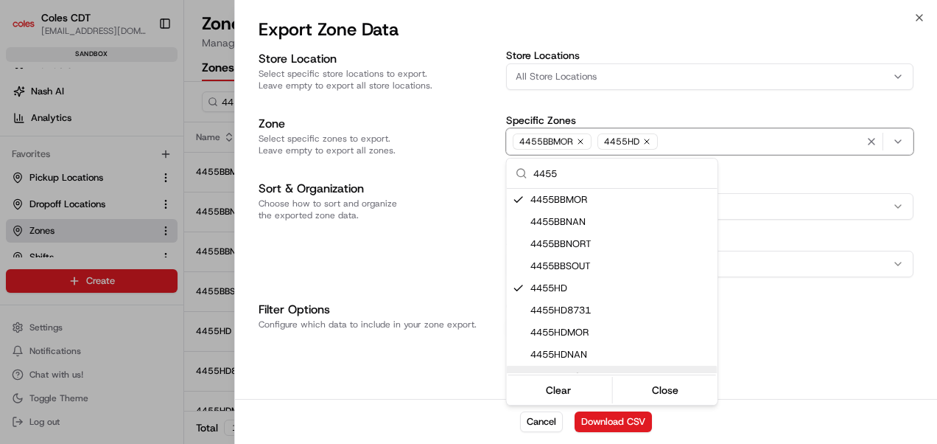
click at [776, 340] on div at bounding box center [468, 222] width 937 height 444
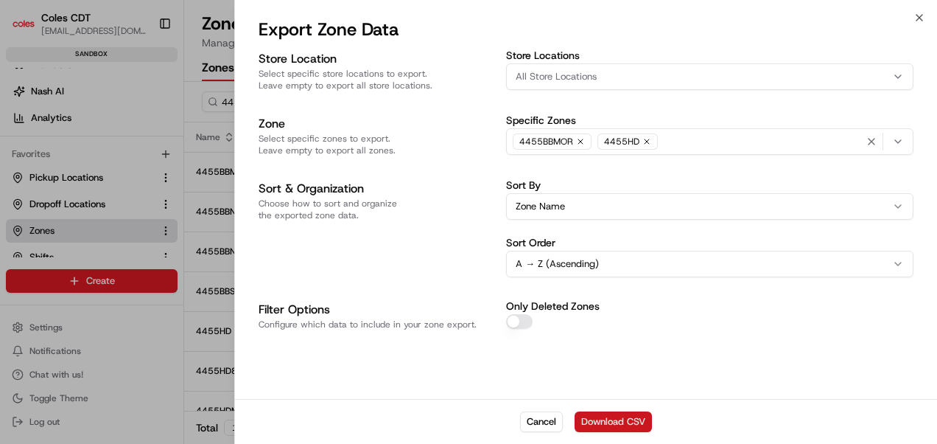
click at [633, 421] on button "Download CSV" at bounding box center [613, 421] width 77 height 21
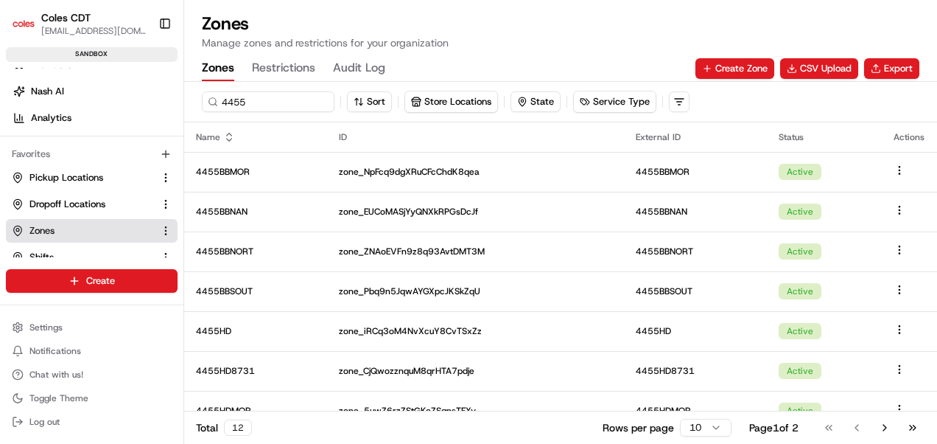
click at [504, 144] on th "ID" at bounding box center [475, 136] width 297 height 29
click at [799, 66] on button "CSV Upload" at bounding box center [819, 68] width 78 height 21
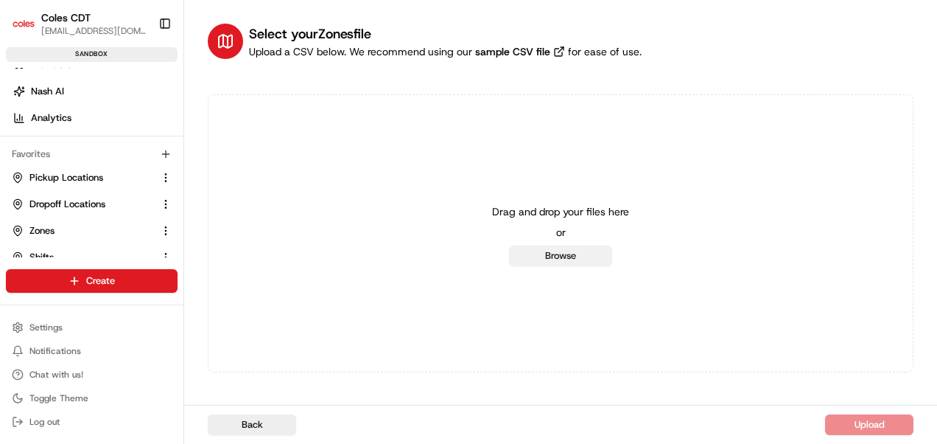
click at [530, 255] on button "Browse" at bounding box center [560, 255] width 103 height 21
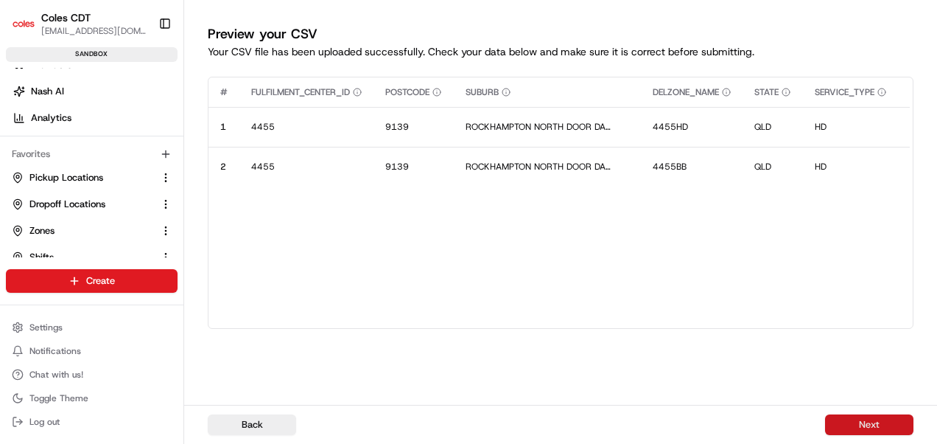
click at [861, 429] on button "Next" at bounding box center [869, 424] width 88 height 21
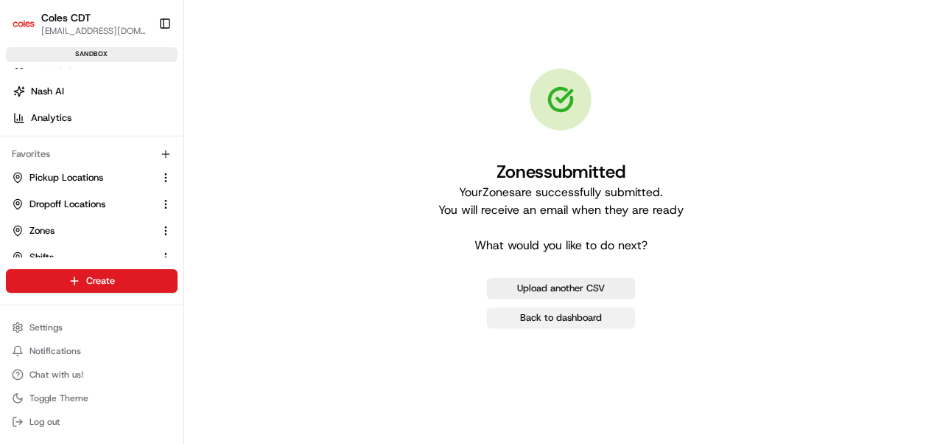
click at [583, 321] on link "Back to dashboard" at bounding box center [561, 317] width 148 height 21
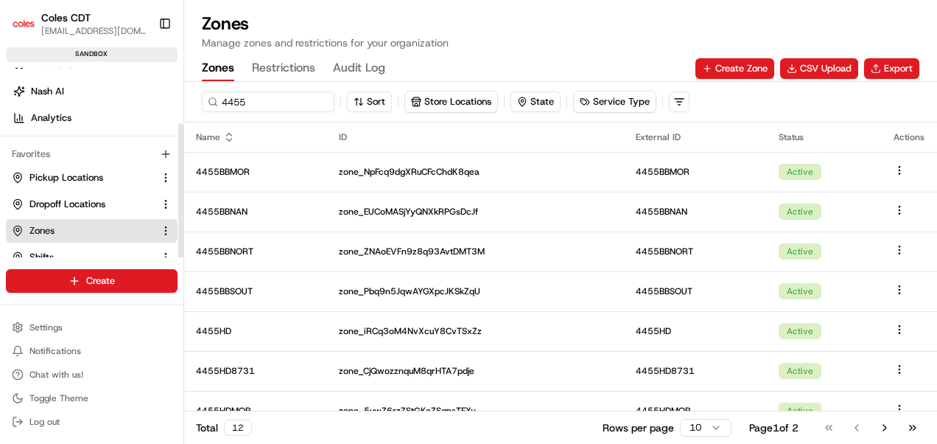
scroll to position [77, 0]
click at [59, 258] on div "Create Settings Notifications Chat with us! Toggle Theme Log out" at bounding box center [91, 350] width 183 height 186
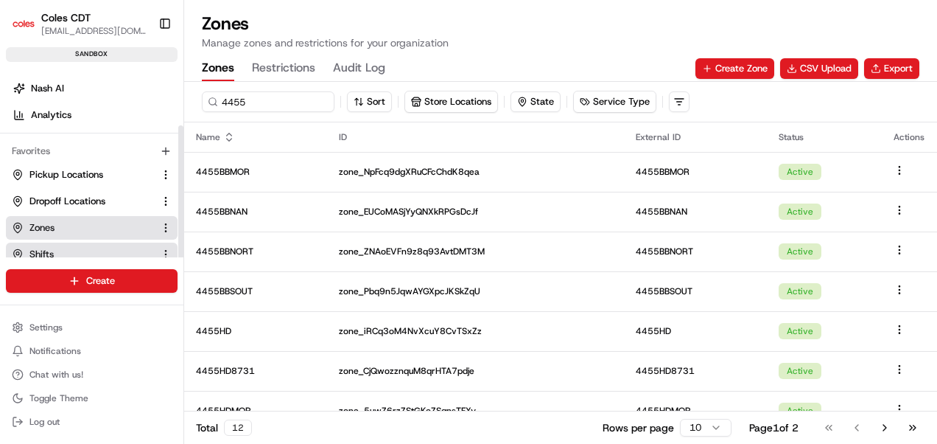
click at [60, 251] on link "Shifts" at bounding box center [83, 254] width 142 height 13
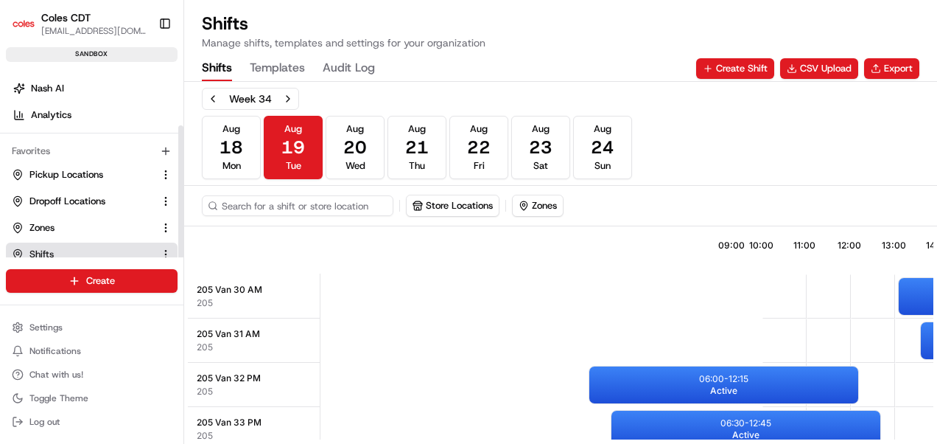
scroll to position [0, 455]
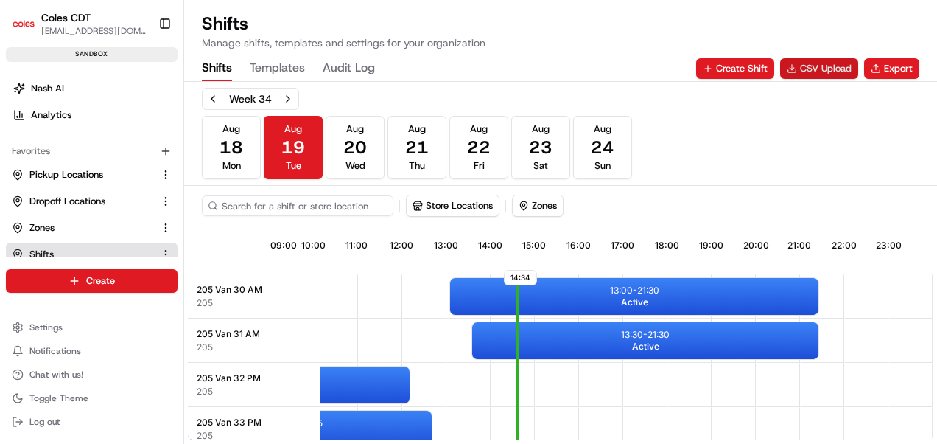
click at [839, 62] on button "CSV Upload" at bounding box center [819, 68] width 78 height 21
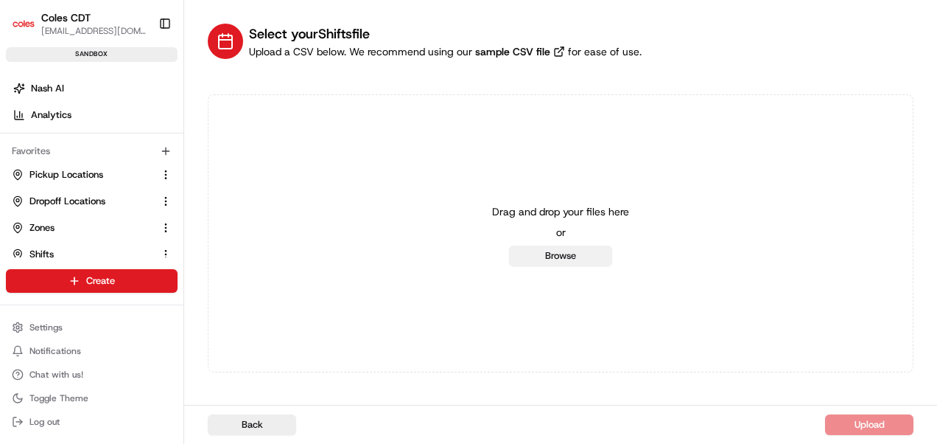
click at [564, 260] on button "Browse" at bounding box center [560, 255] width 103 height 21
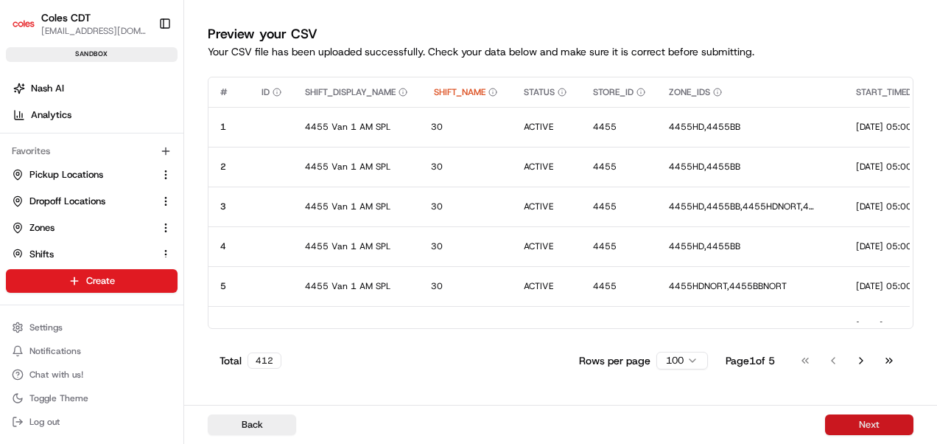
click at [849, 421] on button "Next" at bounding box center [869, 424] width 88 height 21
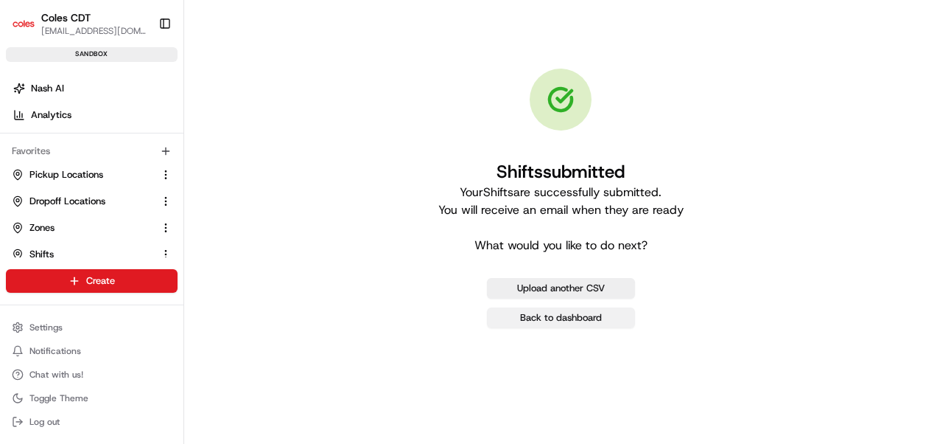
click at [561, 326] on link "Back to dashboard" at bounding box center [561, 317] width 148 height 21
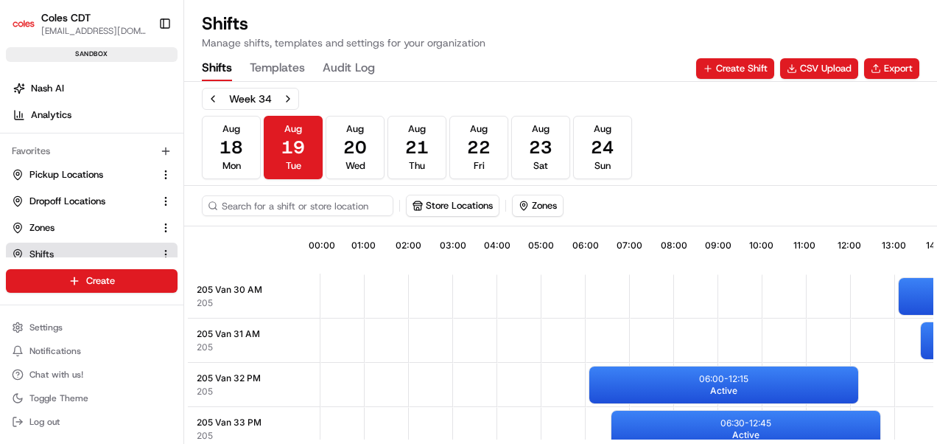
scroll to position [0, 455]
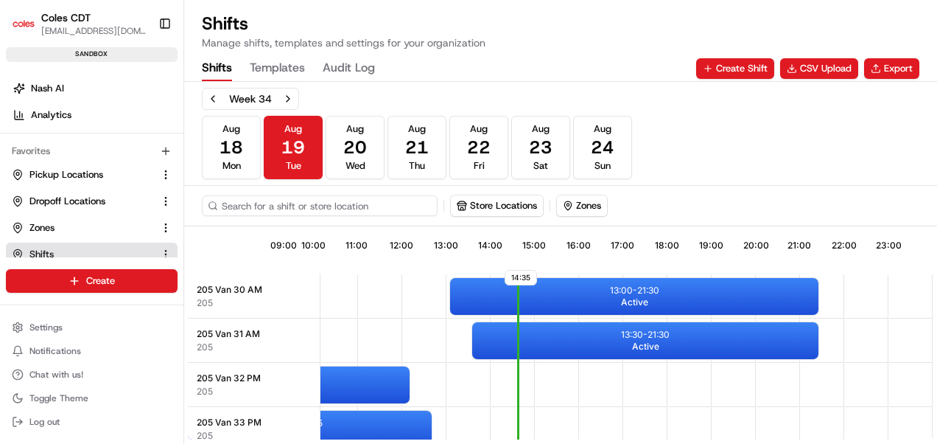
click at [277, 200] on input at bounding box center [320, 205] width 236 height 21
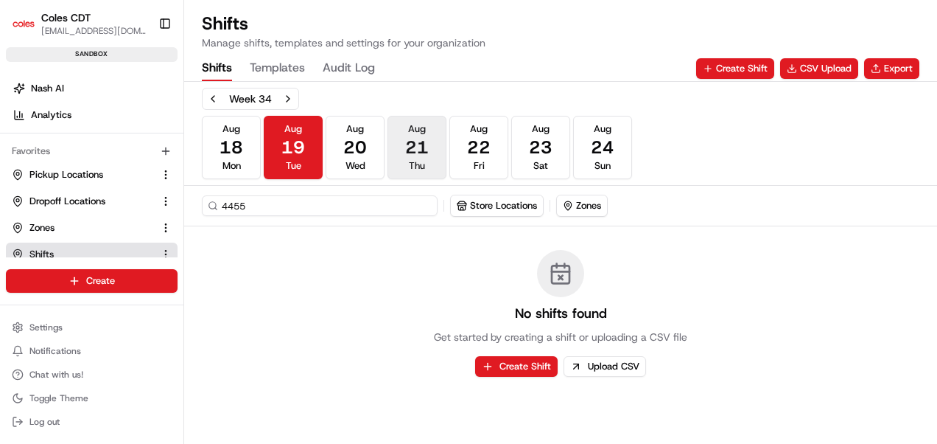
type input "4455"
click at [405, 153] on span "21" at bounding box center [417, 148] width 24 height 24
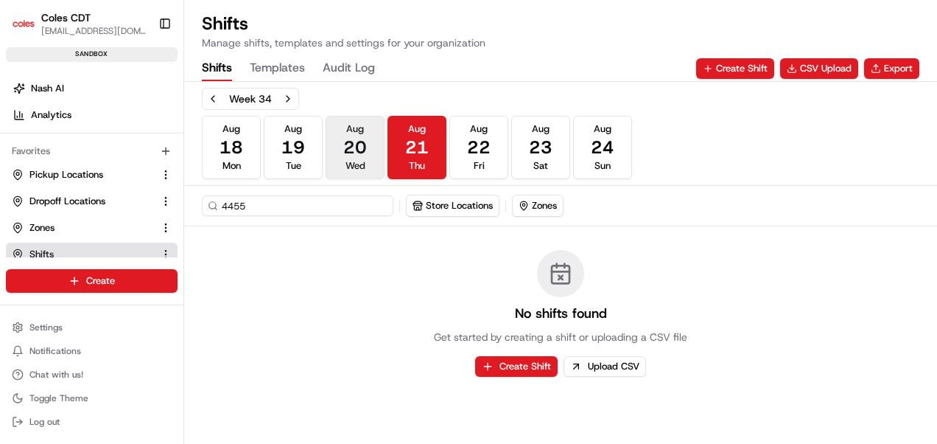
click at [357, 153] on span "20" at bounding box center [355, 148] width 24 height 24
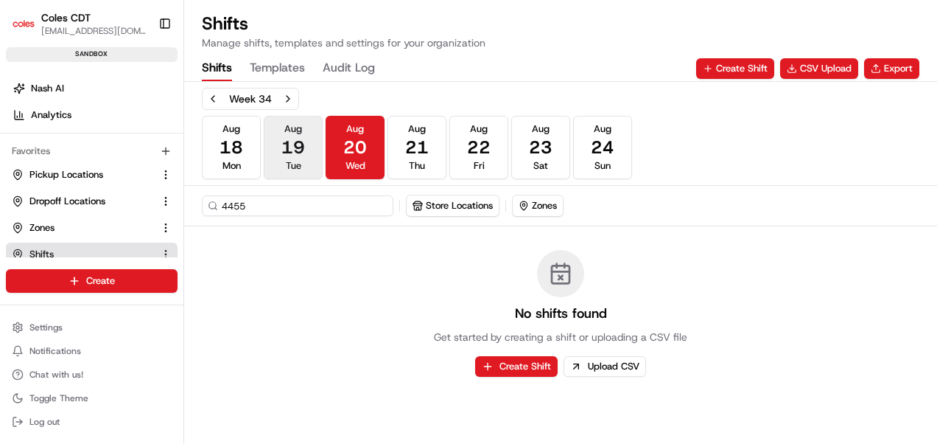
click at [305, 150] on button "[DATE] Tue" at bounding box center [293, 147] width 59 height 63
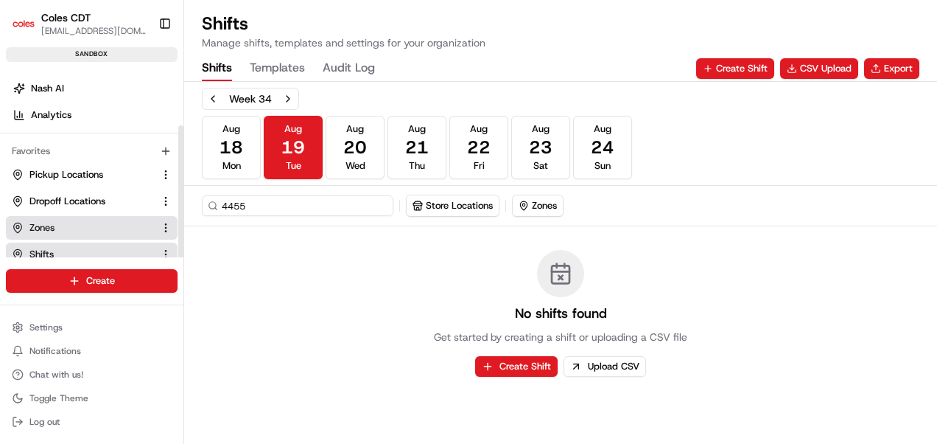
click at [70, 227] on link "Zones" at bounding box center [83, 227] width 142 height 13
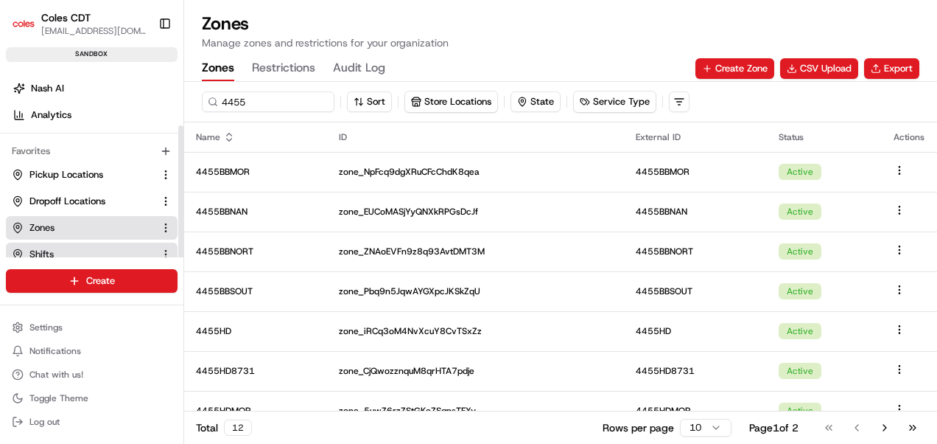
click at [63, 251] on link "Shifts" at bounding box center [83, 254] width 142 height 13
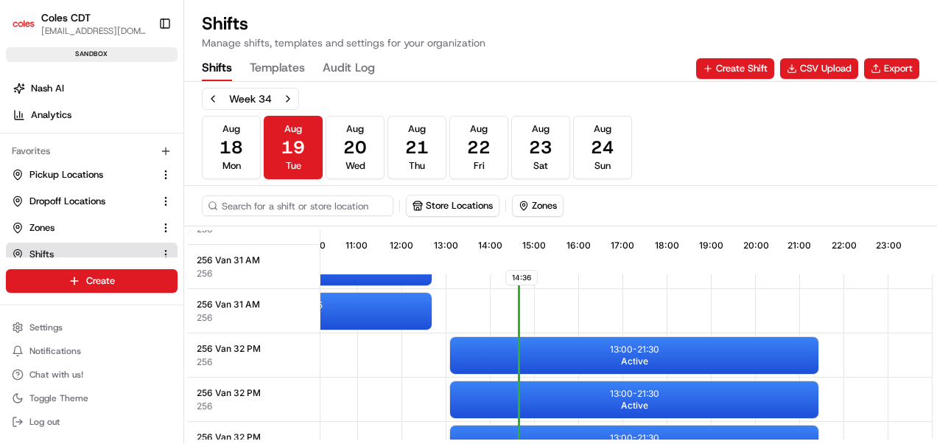
scroll to position [810, 455]
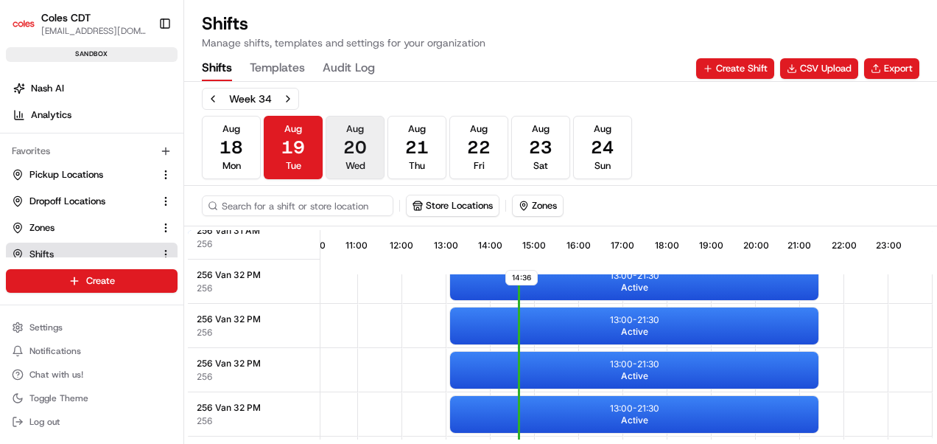
click at [340, 175] on button "[DATE] Wed" at bounding box center [355, 147] width 59 height 63
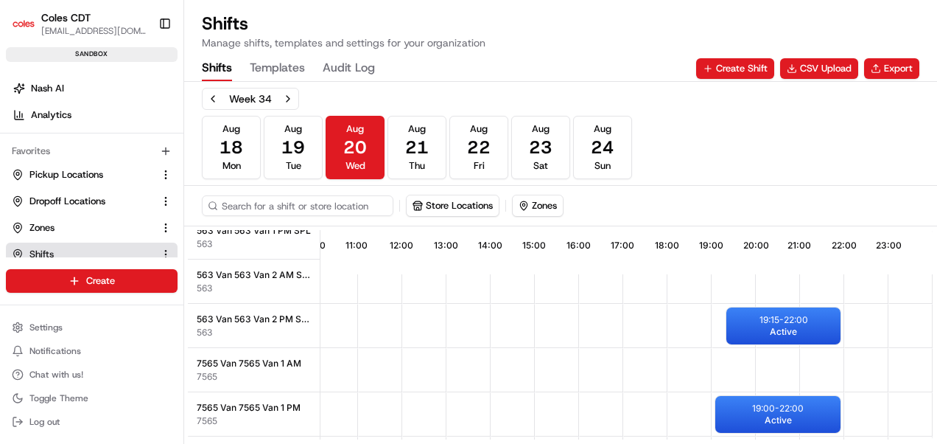
scroll to position [2137, 455]
click at [248, 211] on input at bounding box center [320, 205] width 236 height 21
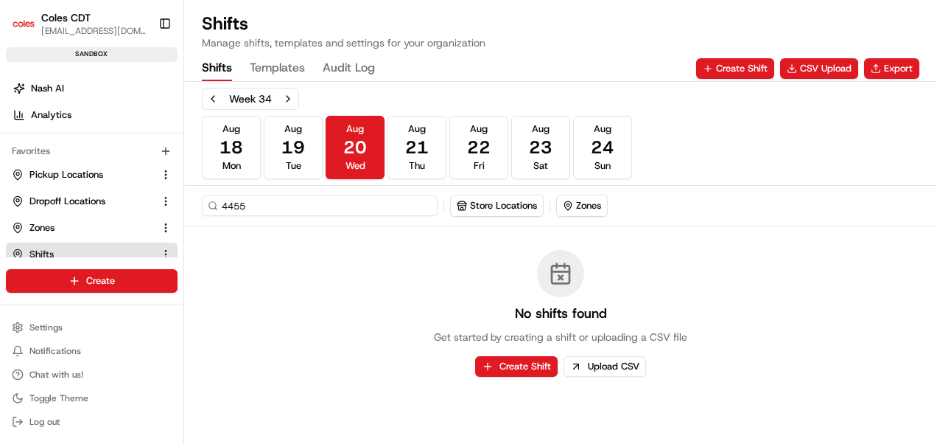
type input "4455"
click at [791, 237] on div "No shifts found Get started by creating a shift or uploading a CSV file Create …" at bounding box center [560, 313] width 753 height 174
click at [878, 76] on button "Export" at bounding box center [891, 68] width 55 height 21
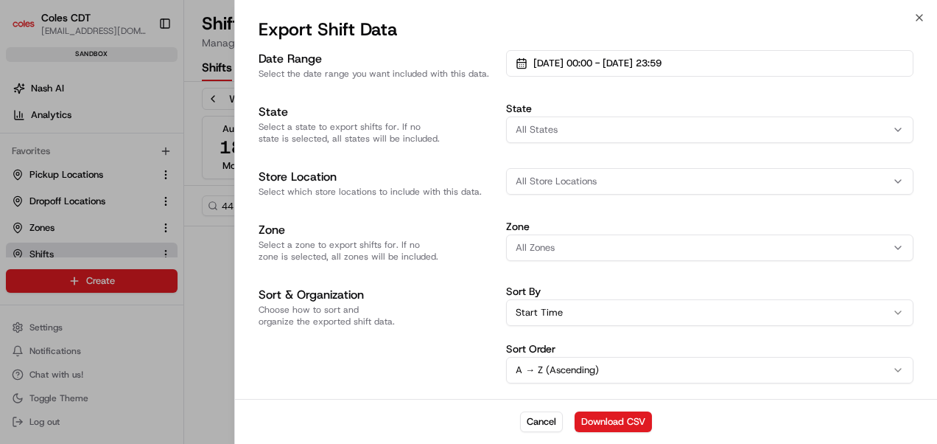
click at [536, 174] on button "All Store Locations" at bounding box center [709, 181] width 407 height 27
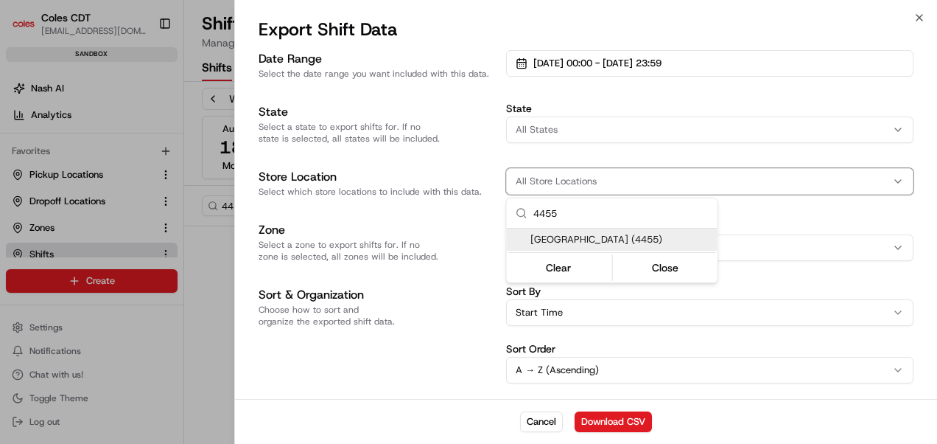
type input "4455"
click at [592, 244] on span "[GEOGRAPHIC_DATA] (4455)" at bounding box center [620, 239] width 181 height 13
click at [424, 343] on body "Coles CDT [EMAIL_ADDRESS][DOMAIN_NAME] Toggle Sidebar sandbox Orders Deliveries…" at bounding box center [468, 222] width 937 height 444
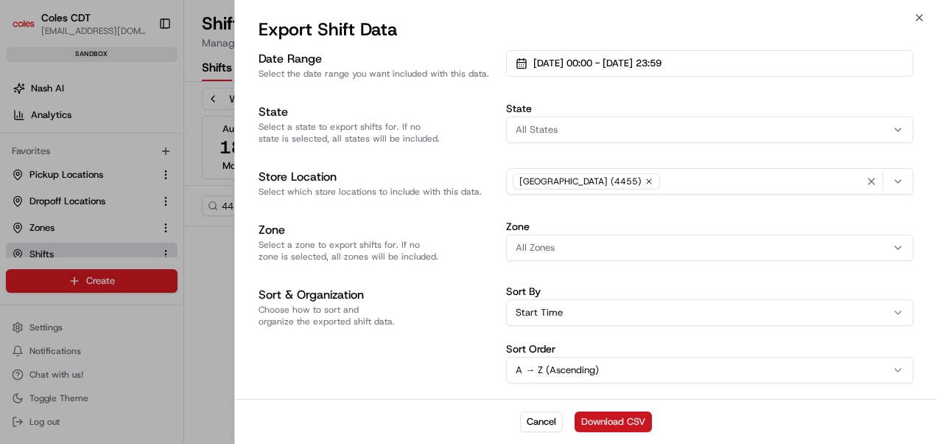
click at [623, 419] on button "Download CSV" at bounding box center [613, 421] width 77 height 21
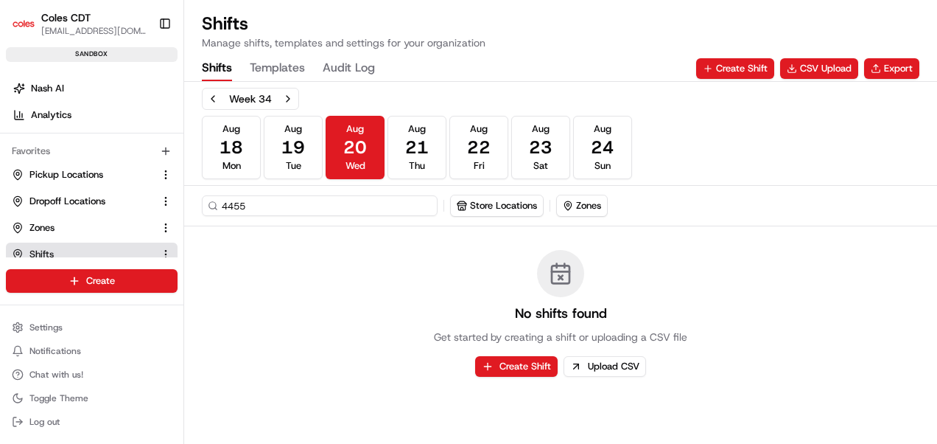
click at [262, 209] on input "4455" at bounding box center [320, 205] width 236 height 21
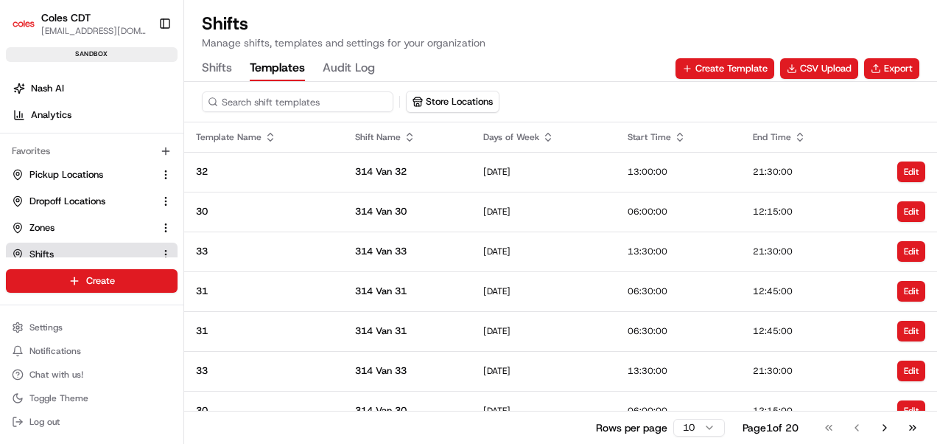
click at [252, 62] on button "Templates" at bounding box center [277, 68] width 55 height 25
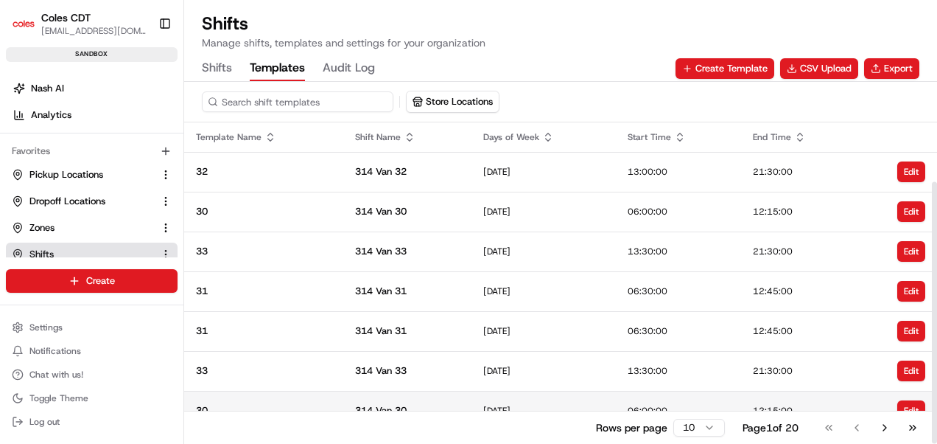
scroll to position [138, 0]
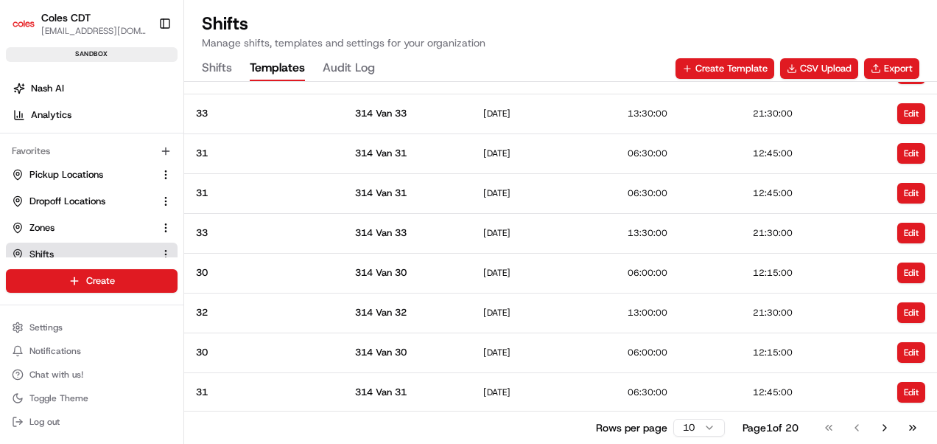
click at [225, 74] on button "Shifts" at bounding box center [217, 68] width 30 height 25
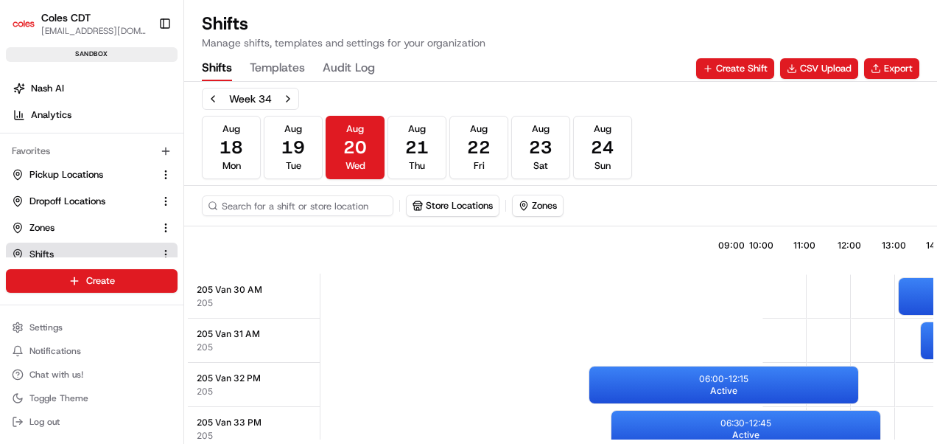
scroll to position [0, 455]
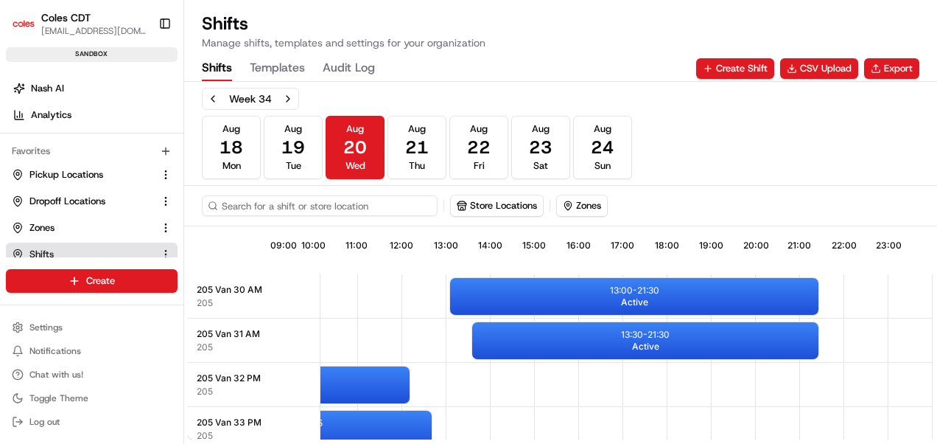
click at [286, 208] on input at bounding box center [320, 205] width 236 height 21
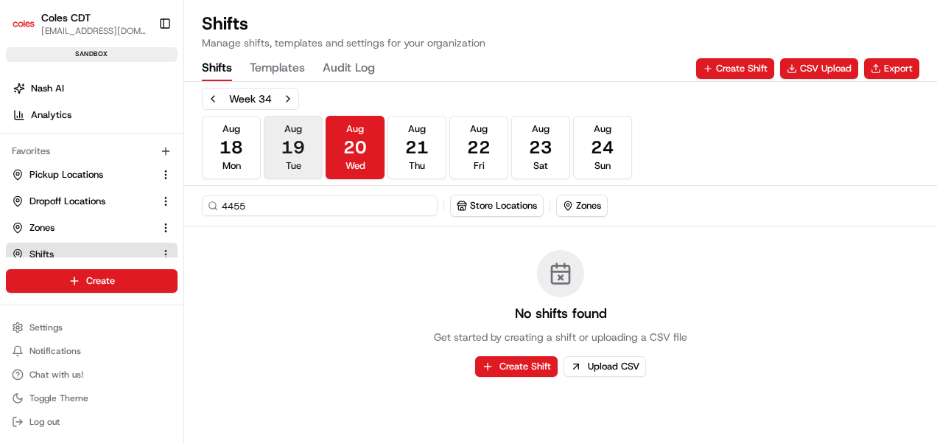
type input "4455"
click at [302, 162] on button "[DATE] Tue" at bounding box center [293, 147] width 59 height 63
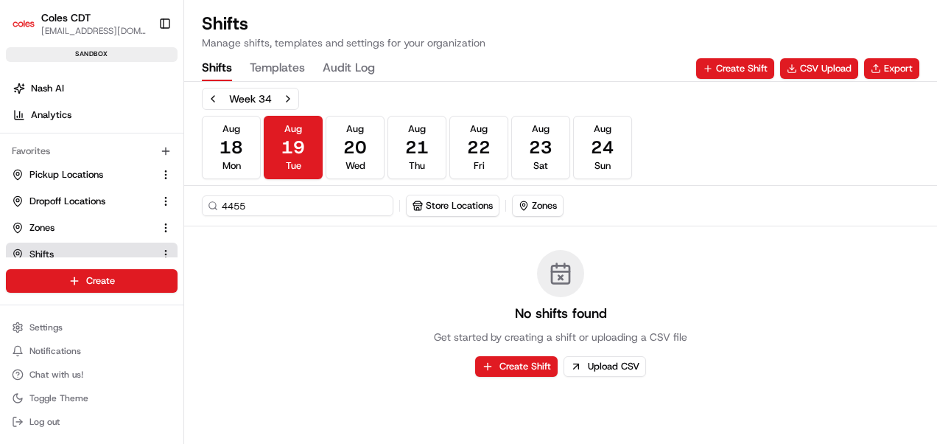
click at [431, 288] on div "No shifts found Get started by creating a shift or uploading a CSV file Create …" at bounding box center [560, 313] width 753 height 174
click at [846, 121] on div "Week 34 [DATE] [DATE] [DATE] [DATE] [DATE] [DATE] [DATE] Sun" at bounding box center [561, 133] width 718 height 91
click at [755, 133] on div "Week 34 [DATE] [DATE] [DATE] [DATE] [DATE] [DATE] [DATE] Sun" at bounding box center [561, 133] width 718 height 91
click at [872, 77] on button "Export" at bounding box center [891, 68] width 55 height 21
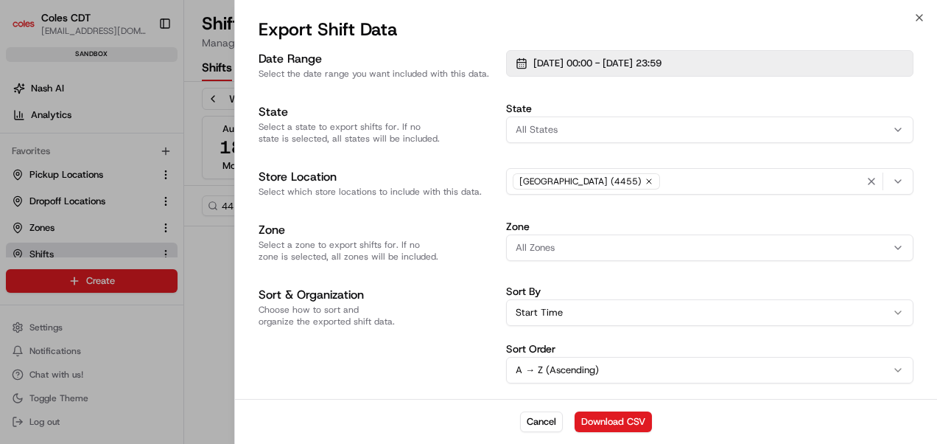
click at [642, 62] on span "[DATE] 00:00 - [DATE] 23:59" at bounding box center [597, 63] width 128 height 13
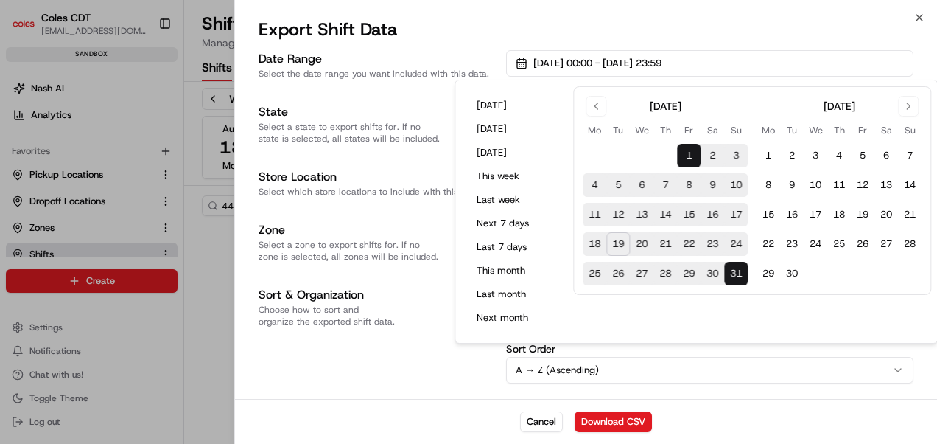
click at [639, 243] on button "20" at bounding box center [642, 244] width 24 height 24
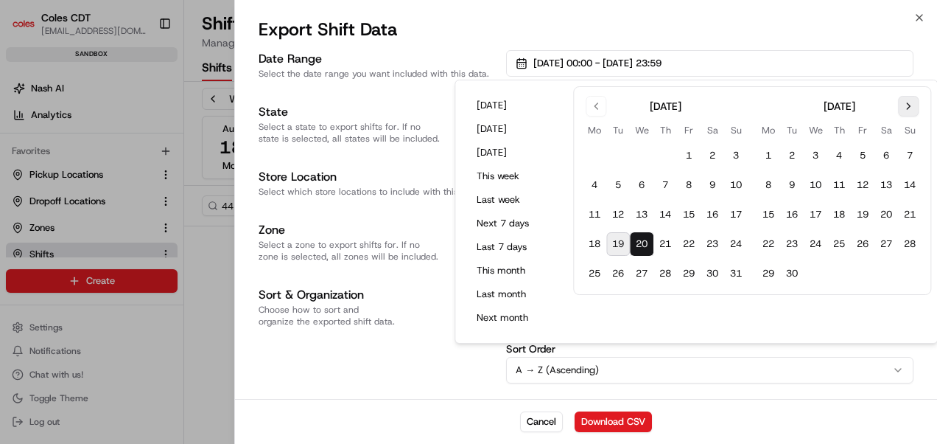
click at [909, 106] on button "Go to next month" at bounding box center [908, 106] width 21 height 21
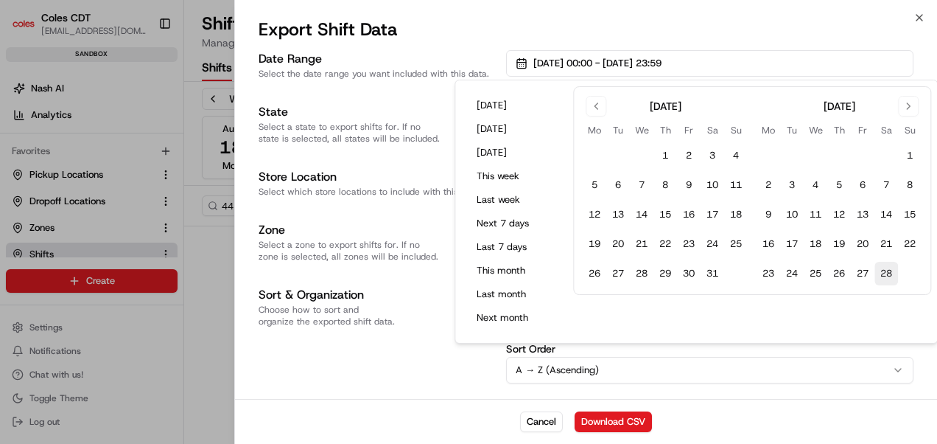
click at [891, 283] on button "28" at bounding box center [887, 274] width 24 height 24
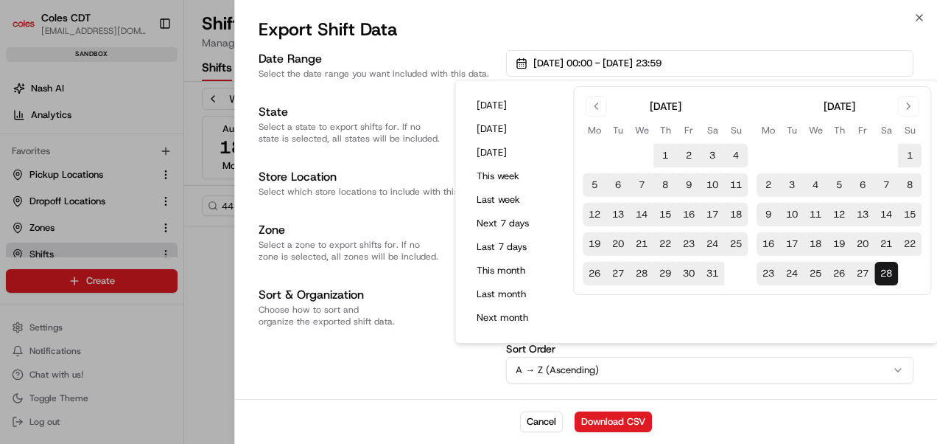
click at [389, 388] on div "Date Range Select the date range you want included with this data. [DATE] 00:00…" at bounding box center [586, 222] width 702 height 351
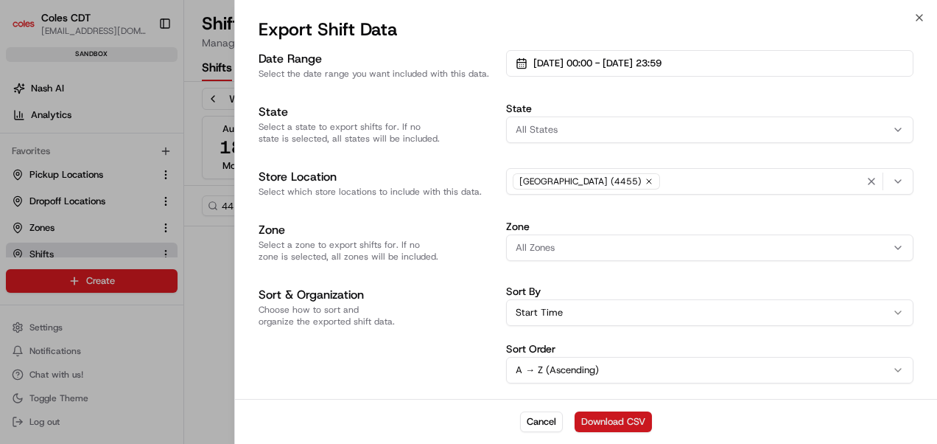
click at [584, 418] on button "Download CSV" at bounding box center [613, 421] width 77 height 21
